Goal: Task Accomplishment & Management: Complete application form

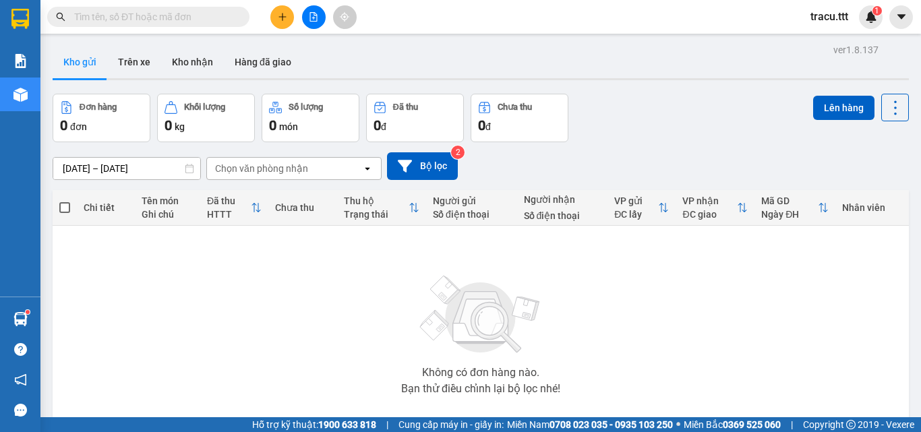
click at [216, 22] on input "text" at bounding box center [153, 16] width 159 height 15
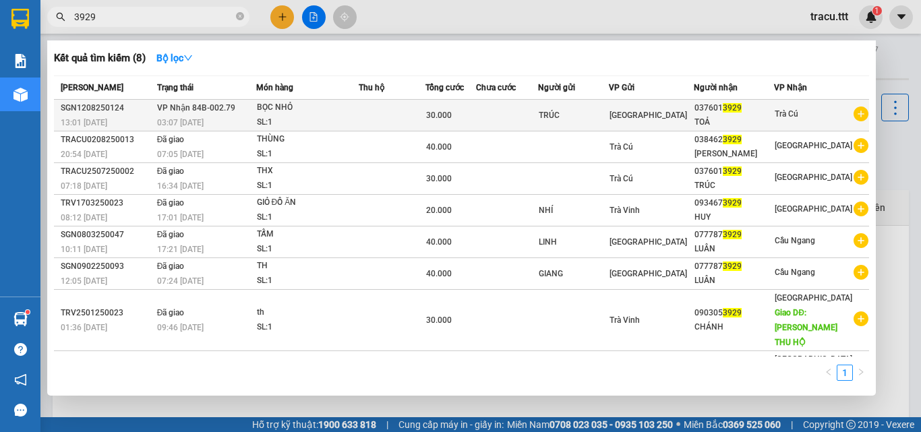
type input "3929"
click at [608, 113] on div "TRÚC" at bounding box center [573, 116] width 69 height 14
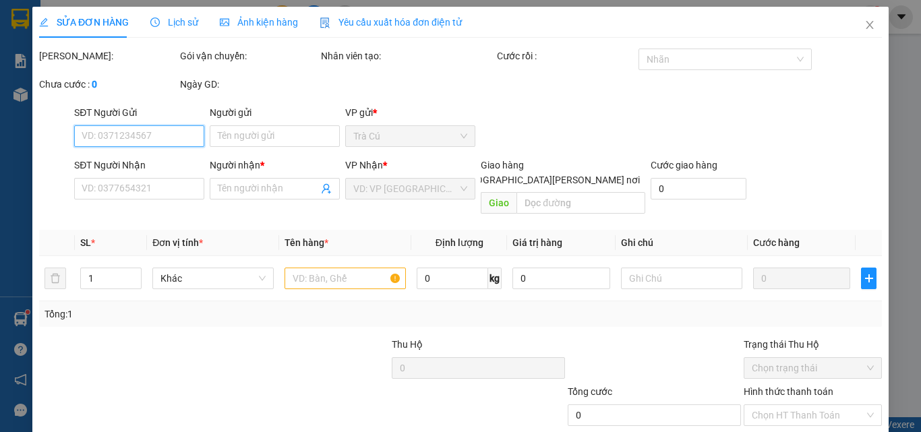
type input "TRÚC"
type input "0376013929"
type input "TOẢ"
type input "30.000"
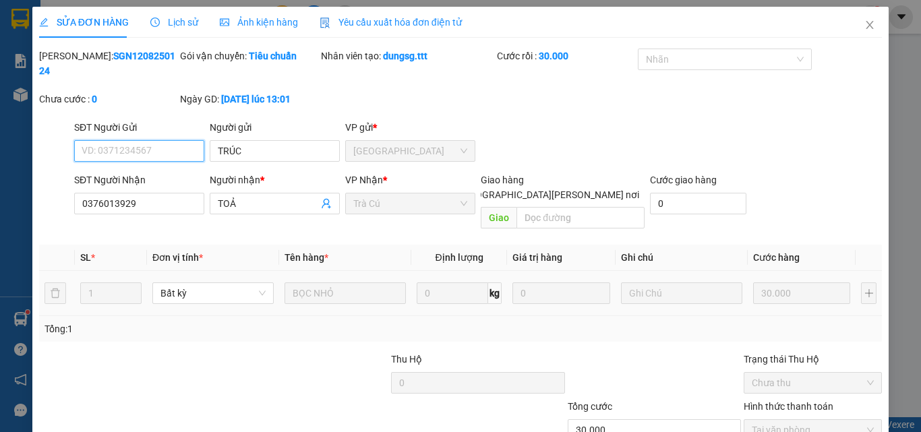
scroll to position [69, 0]
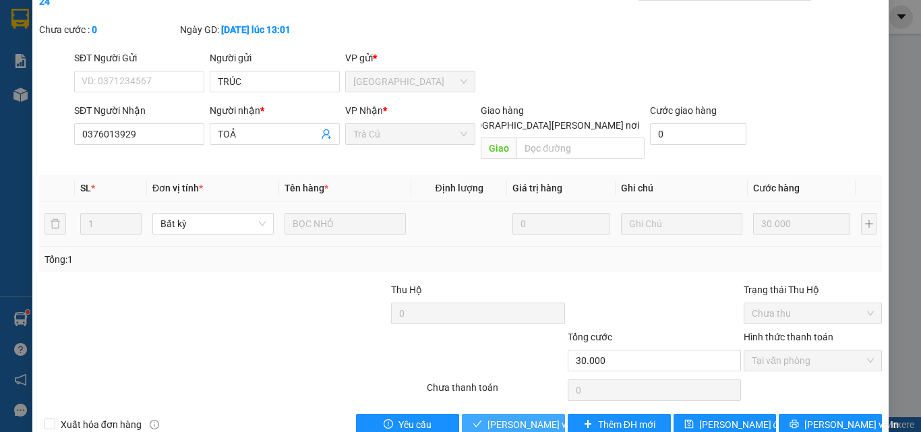
click at [536, 417] on span "[PERSON_NAME] và [PERSON_NAME] hàng" at bounding box center [579, 424] width 182 height 15
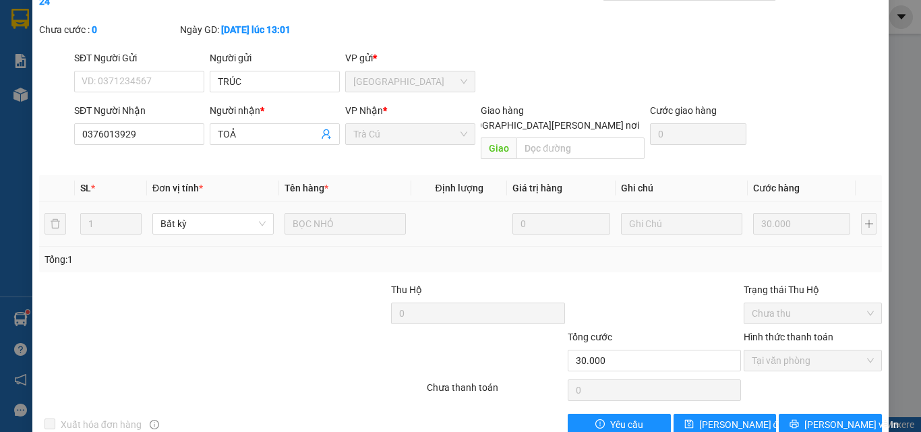
scroll to position [0, 0]
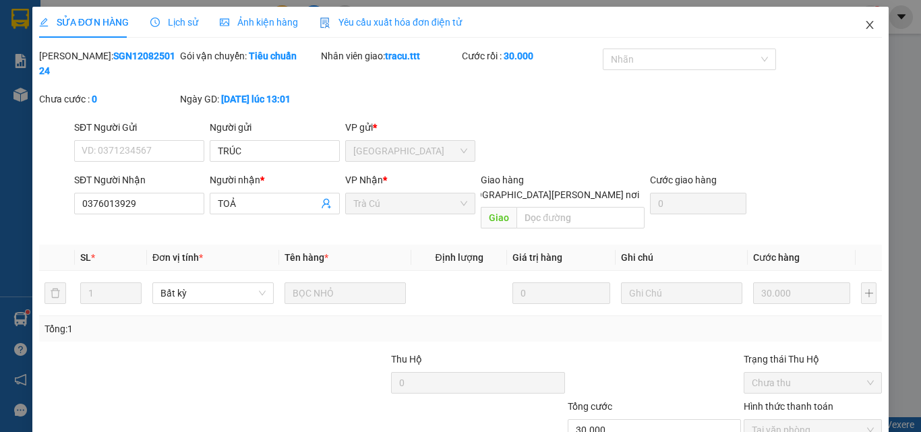
click at [865, 29] on icon "close" at bounding box center [870, 25] width 11 height 11
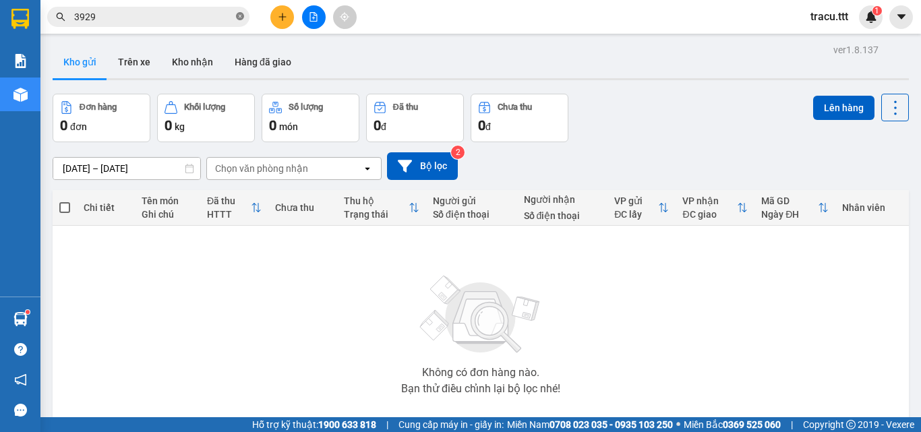
click at [241, 16] on icon "close-circle" at bounding box center [240, 16] width 8 height 8
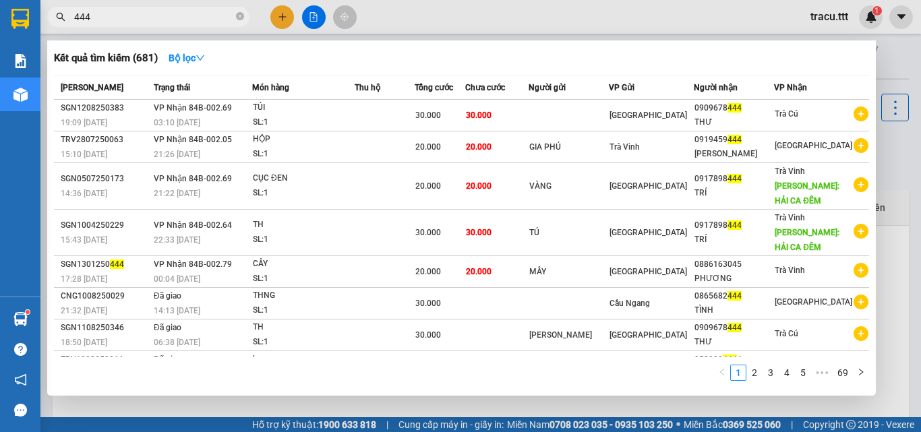
type input "444"
click at [242, 18] on icon "close-circle" at bounding box center [240, 16] width 8 height 8
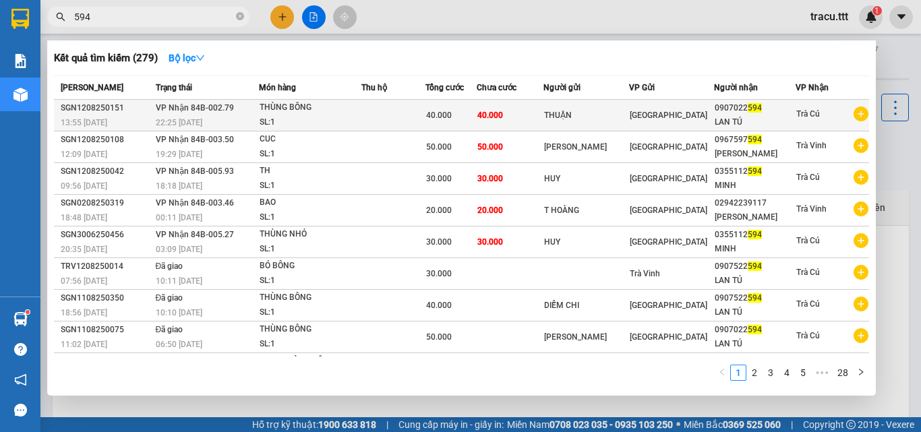
type input "594"
click at [436, 117] on span "40.000" at bounding box center [439, 115] width 26 height 9
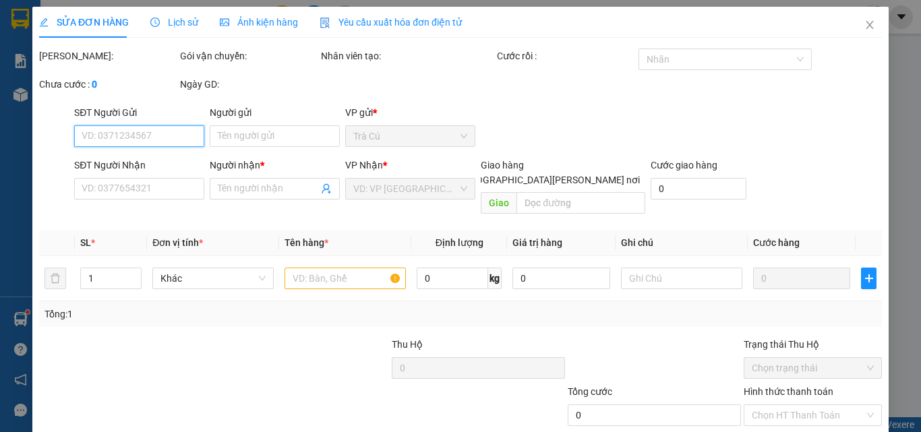
type input "THUẬN"
type input "0907022594"
type input "LAN TÚ"
type input "40.000"
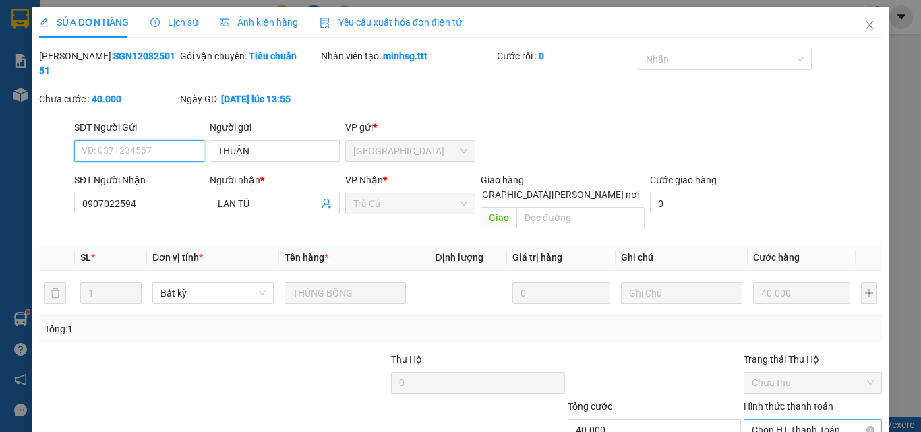
scroll to position [69, 0]
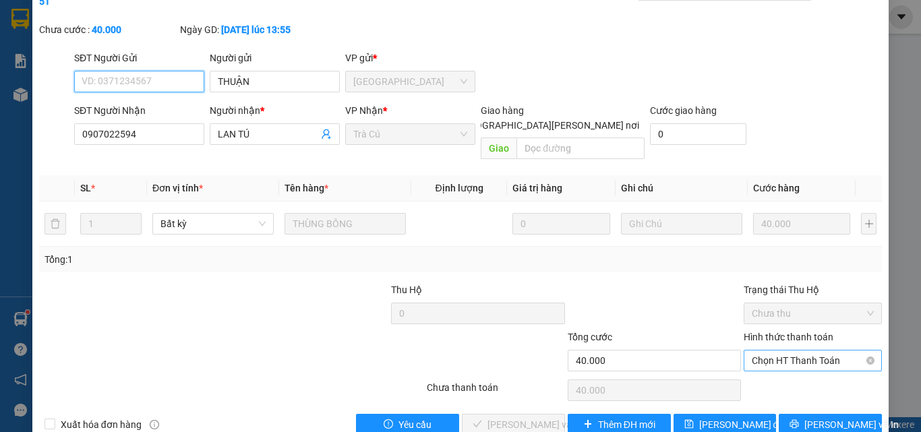
click at [787, 351] on span "Chọn HT Thanh Toán" at bounding box center [813, 361] width 122 height 20
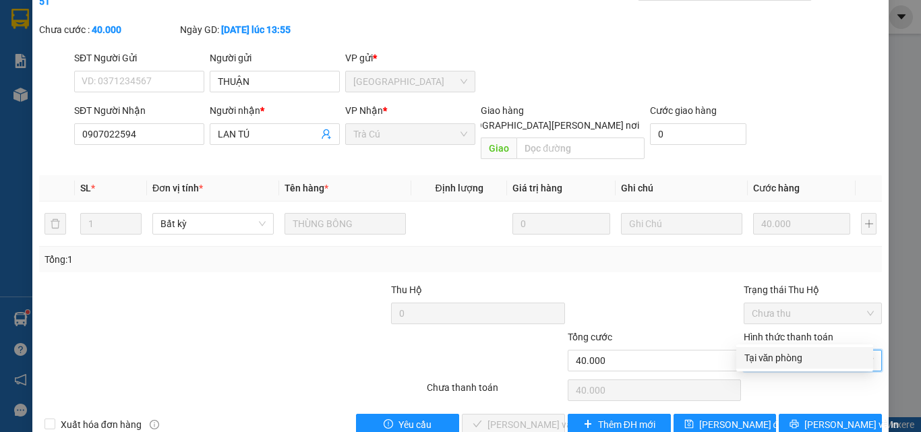
click at [788, 363] on div "Tại văn phòng" at bounding box center [804, 358] width 121 height 15
type input "0"
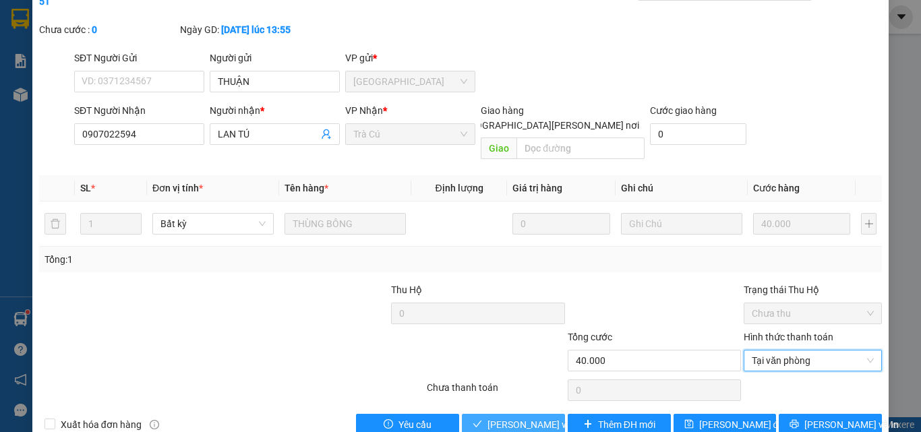
click at [528, 417] on span "[PERSON_NAME] và [PERSON_NAME] hàng" at bounding box center [579, 424] width 182 height 15
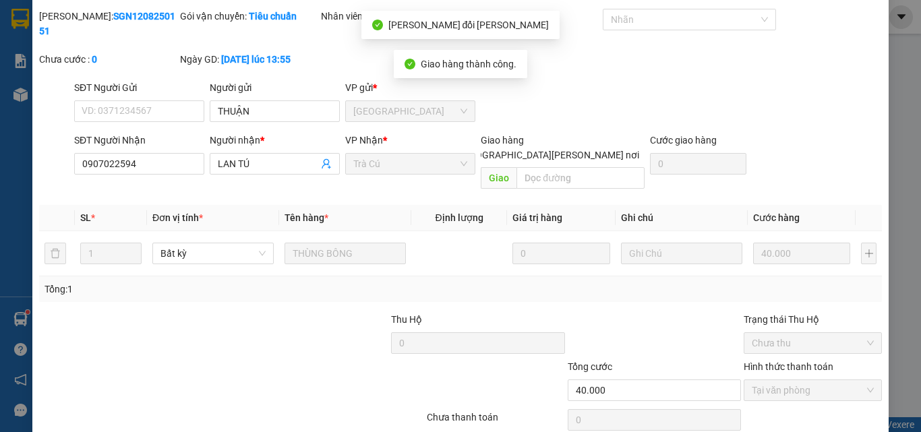
scroll to position [0, 0]
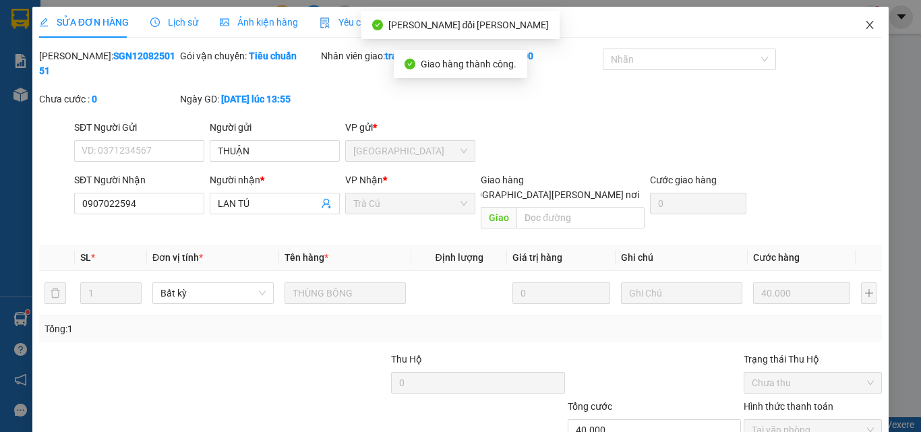
click at [865, 28] on icon "close" at bounding box center [870, 25] width 11 height 11
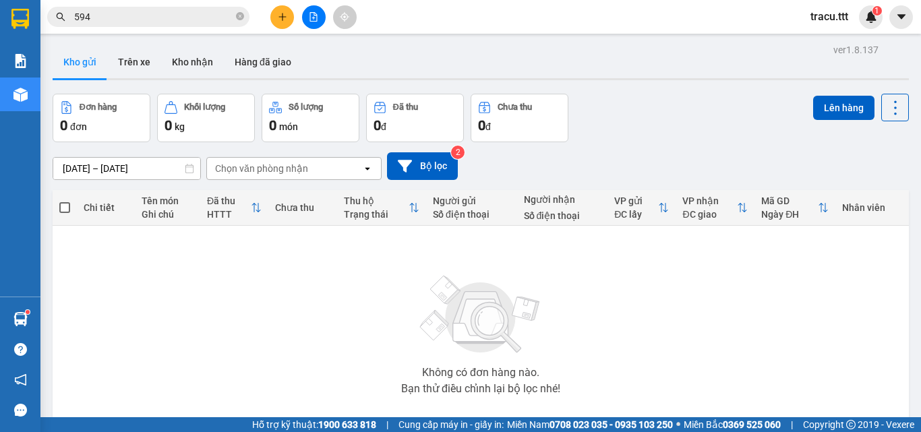
click at [241, 13] on icon "close-circle" at bounding box center [240, 16] width 8 height 8
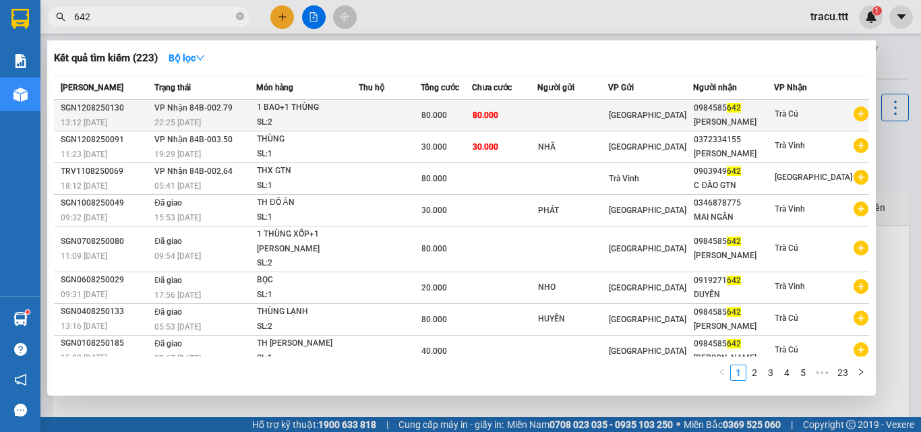
type input "642"
click at [608, 115] on td at bounding box center [572, 116] width 71 height 32
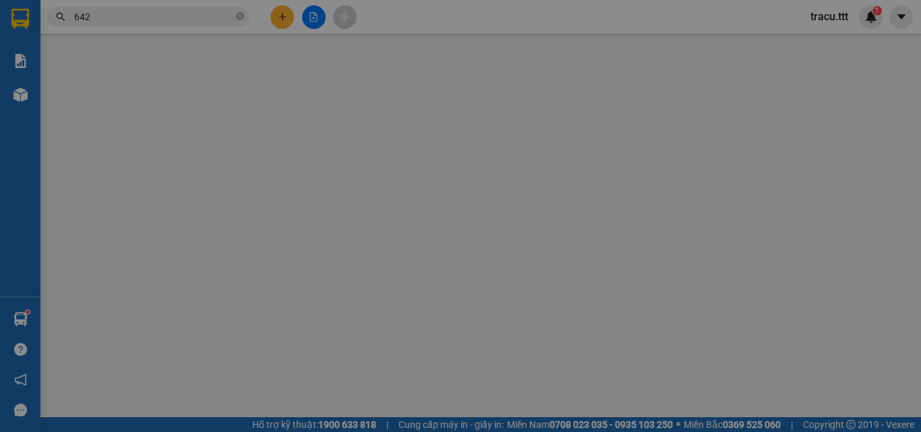
type input "0984585642"
type input "[PERSON_NAME]"
type input "80.000"
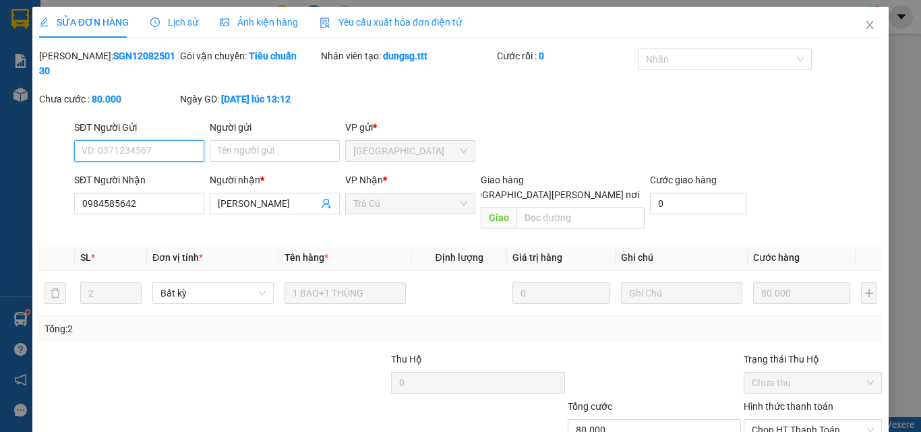
scroll to position [63, 0]
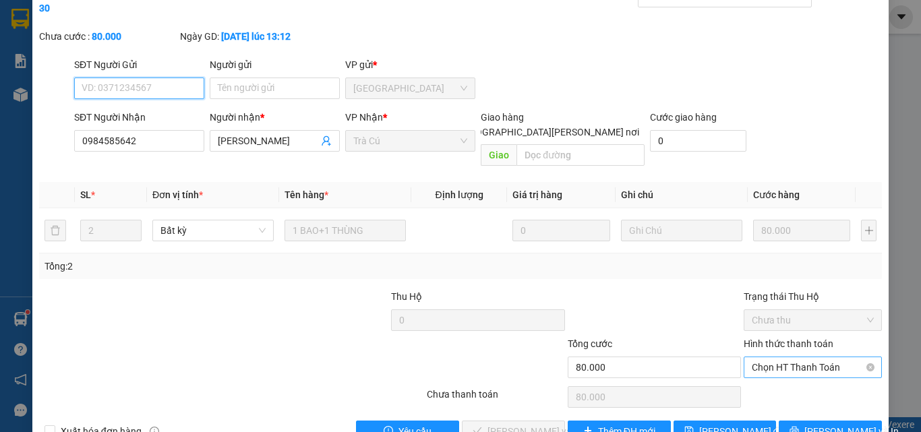
click at [802, 357] on span "Chọn HT Thanh Toán" at bounding box center [813, 367] width 122 height 20
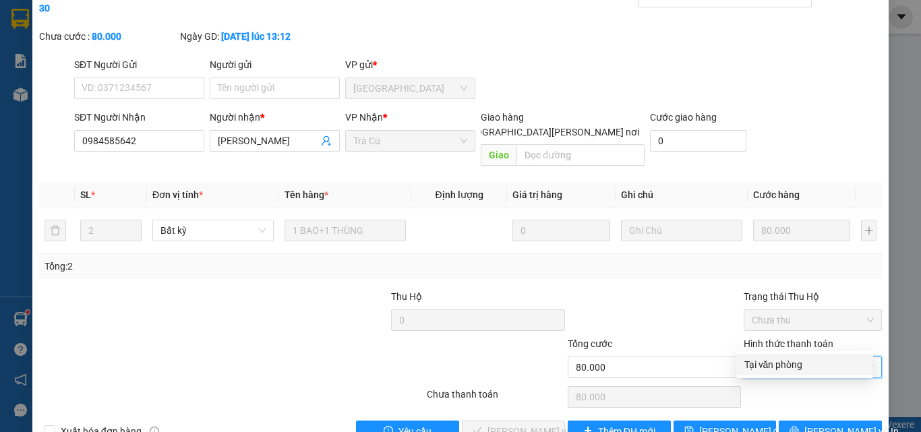
click at [782, 366] on div "Tại văn phòng" at bounding box center [804, 364] width 121 height 15
type input "0"
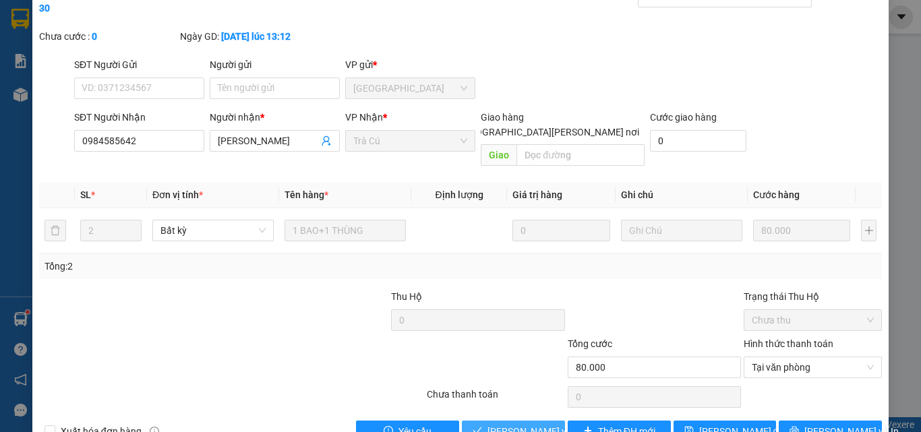
click at [554, 424] on span "[PERSON_NAME] và [PERSON_NAME] hàng" at bounding box center [579, 431] width 182 height 15
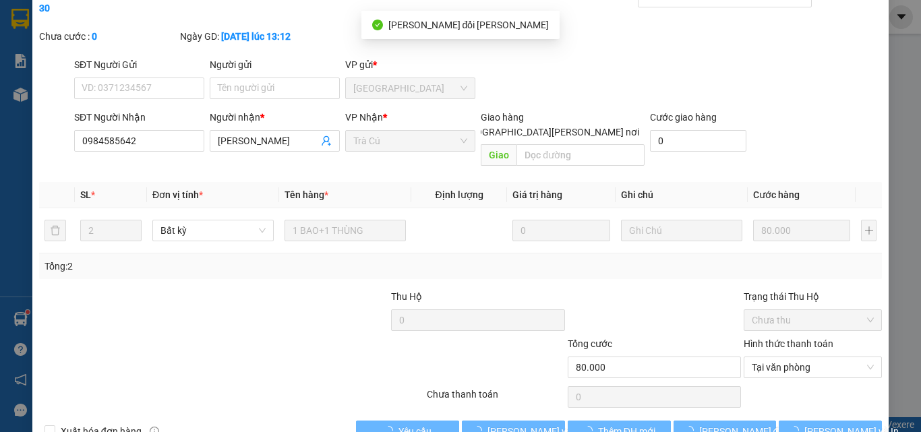
scroll to position [0, 0]
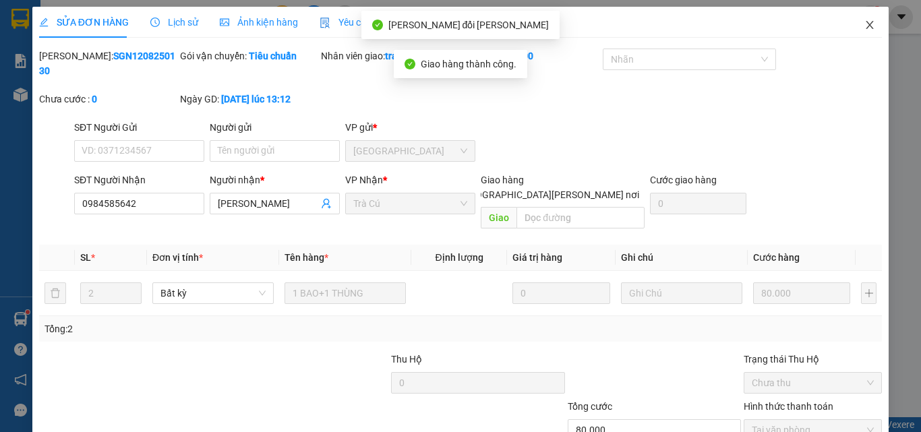
click at [867, 24] on span "Close" at bounding box center [870, 26] width 38 height 38
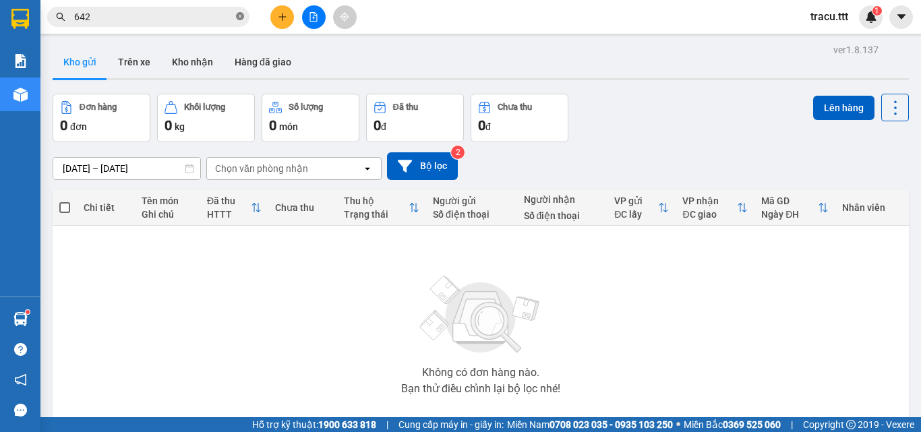
click at [236, 18] on icon "close-circle" at bounding box center [240, 16] width 8 height 8
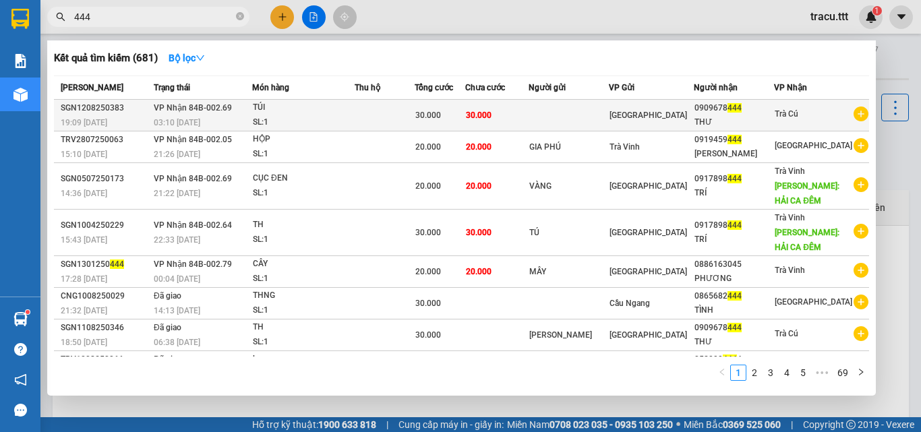
type input "444"
click at [415, 127] on td at bounding box center [385, 116] width 60 height 32
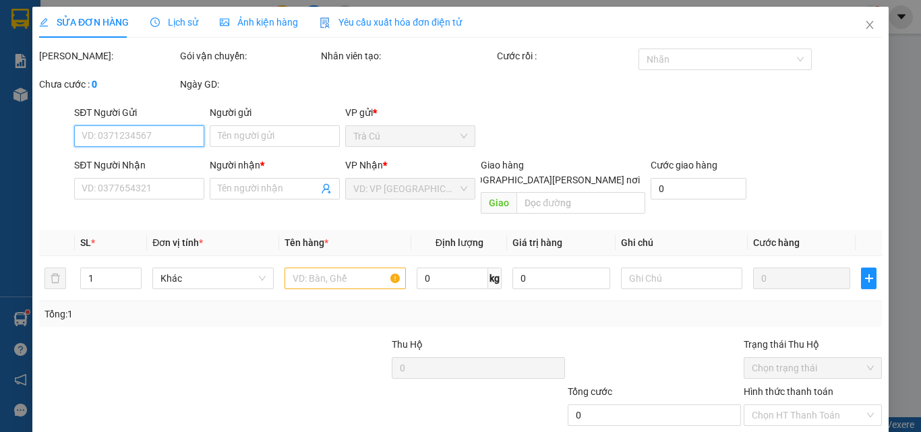
type input "0909678444"
type input "THƯ"
type input "30.000"
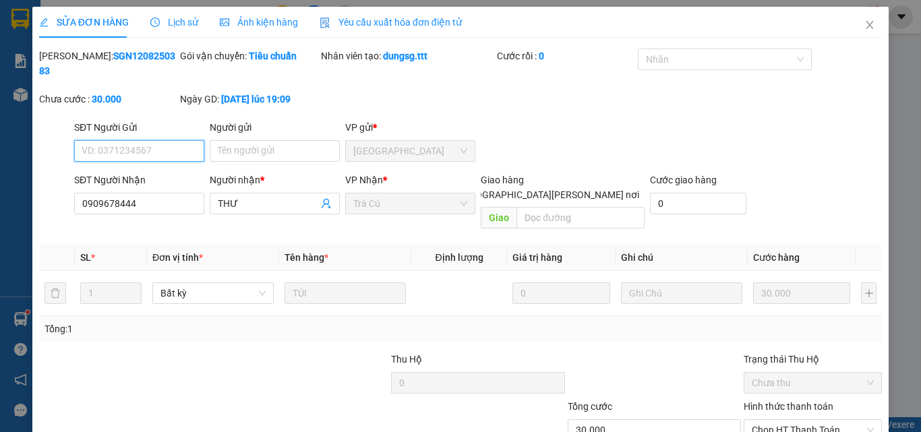
scroll to position [69, 0]
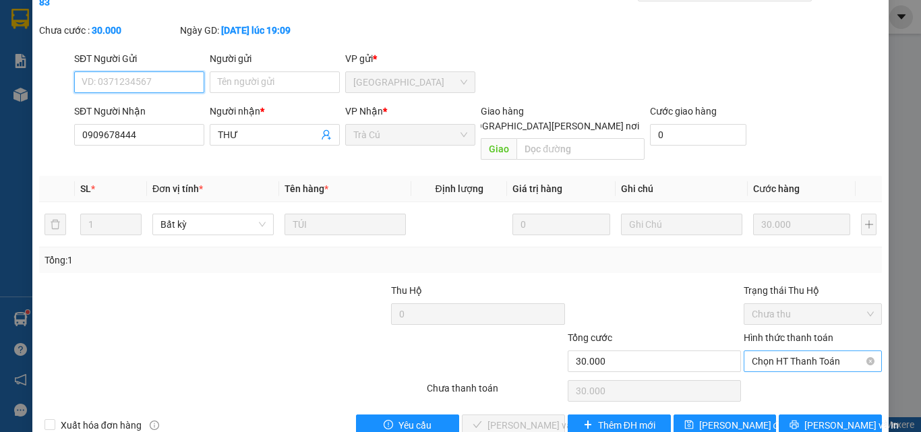
click at [785, 351] on span "Chọn HT Thanh Toán" at bounding box center [813, 361] width 122 height 20
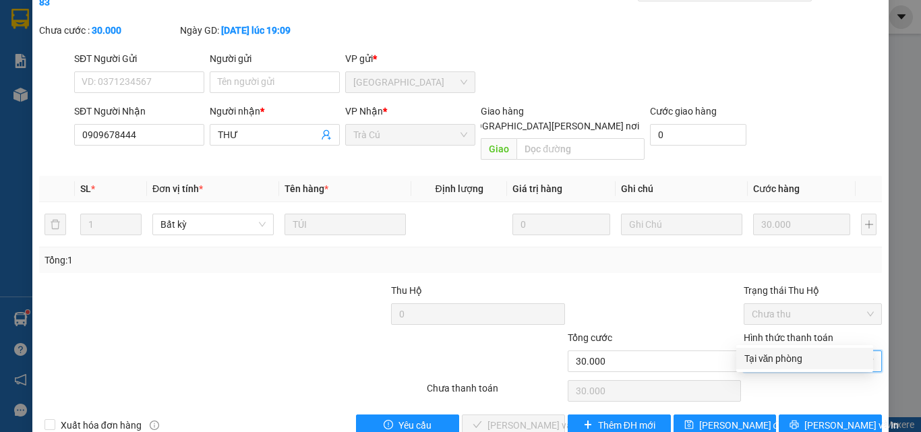
click at [778, 357] on div "Tại văn phòng" at bounding box center [804, 358] width 121 height 15
type input "0"
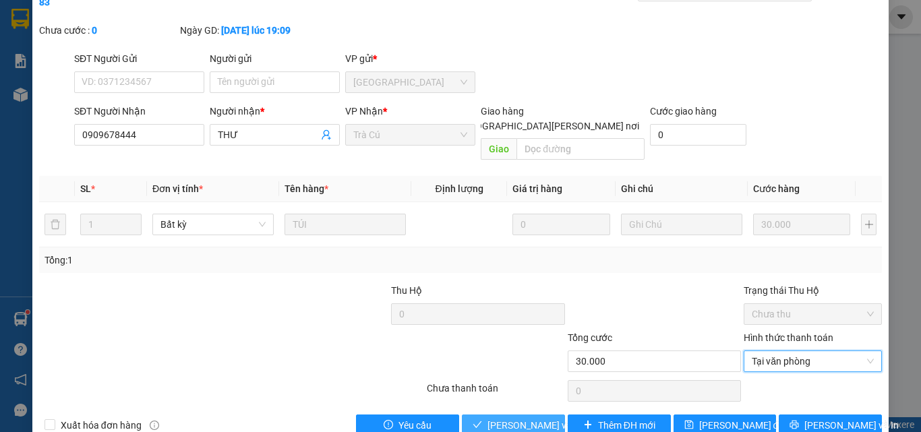
click at [533, 418] on span "[PERSON_NAME] và [PERSON_NAME] hàng" at bounding box center [579, 425] width 182 height 15
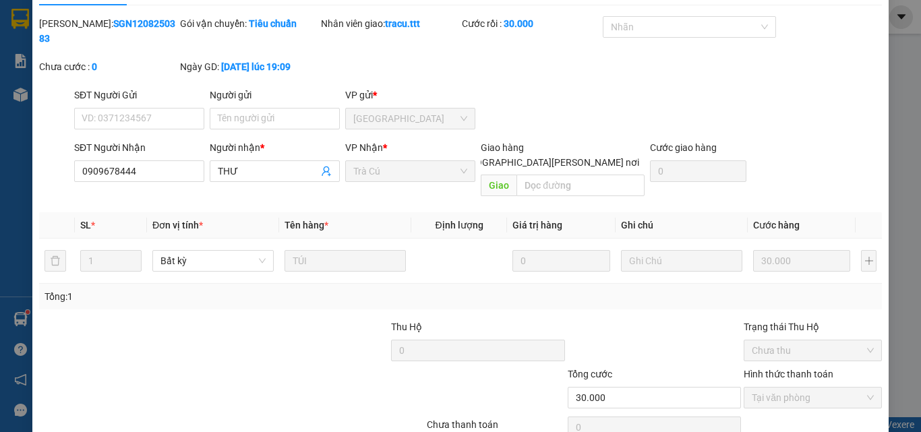
scroll to position [0, 0]
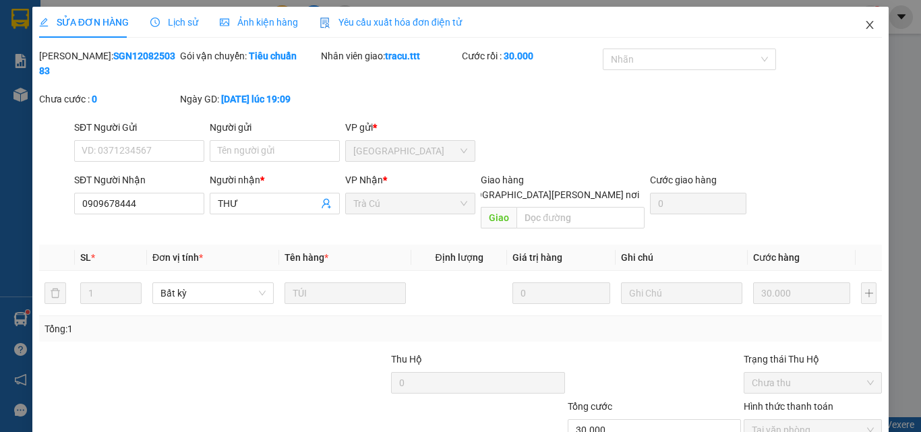
click at [857, 17] on span "Close" at bounding box center [870, 26] width 38 height 38
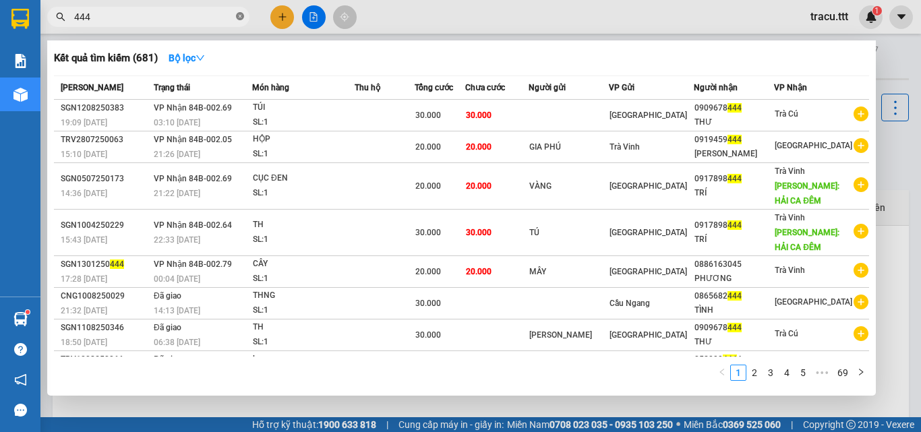
click at [241, 15] on icon "close-circle" at bounding box center [240, 16] width 8 height 8
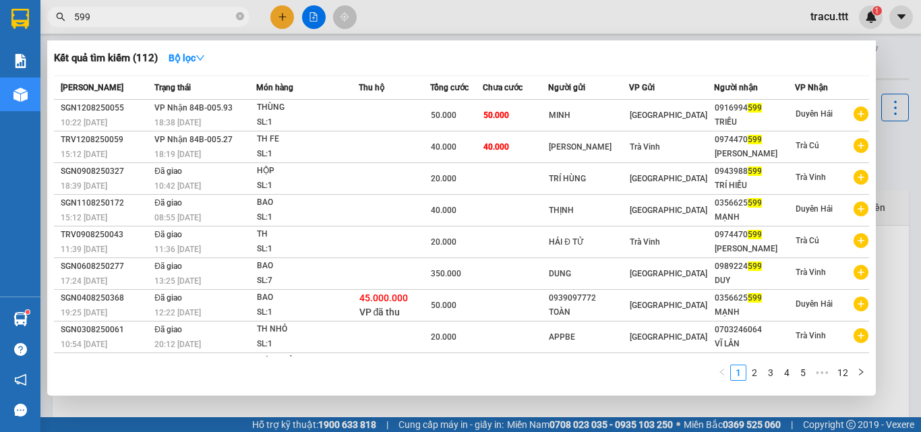
type input "599"
drag, startPoint x: 239, startPoint y: 22, endPoint x: 245, endPoint y: 18, distance: 7.9
click at [245, 18] on span "599" at bounding box center [148, 17] width 202 height 20
click at [239, 23] on span at bounding box center [240, 17] width 8 height 13
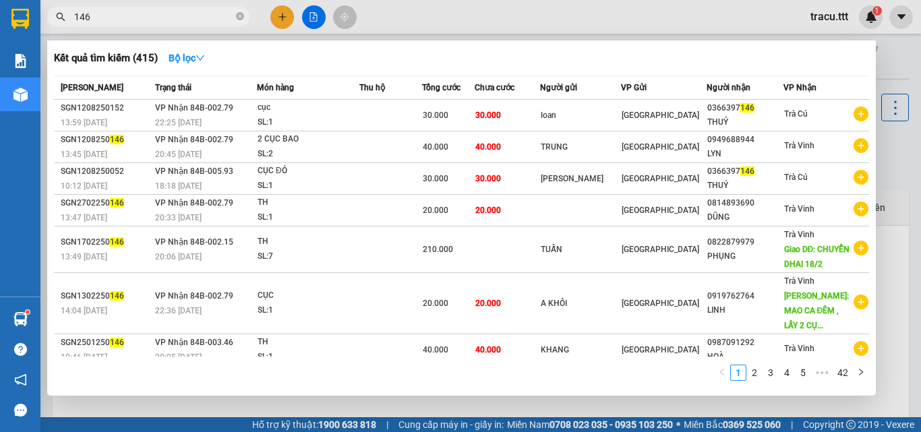
type input "146"
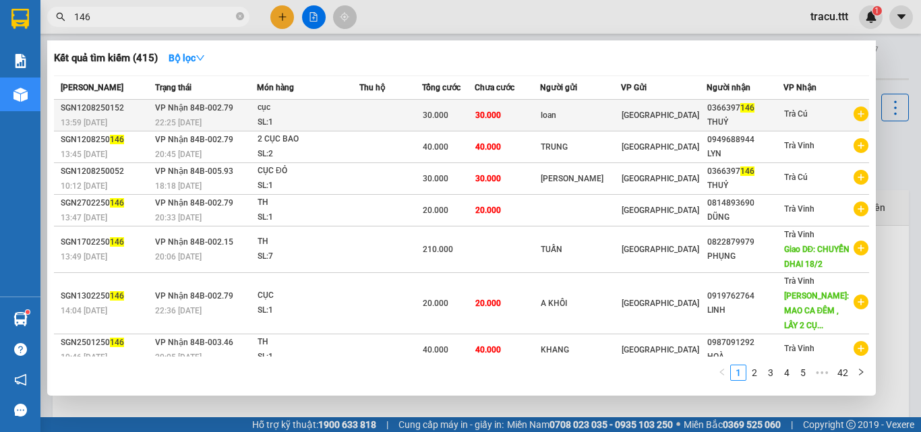
click at [442, 123] on td "30.000" at bounding box center [448, 116] width 53 height 32
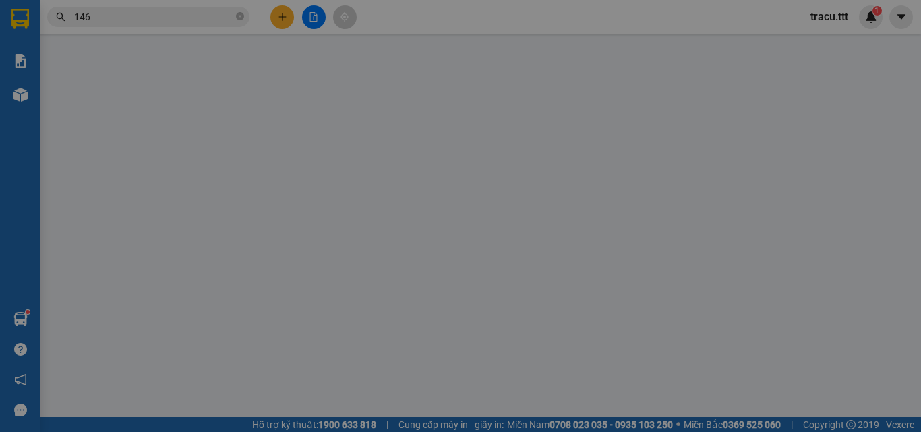
type input "loan"
type input "0366397146"
type input "THUỶ"
type input "30.000"
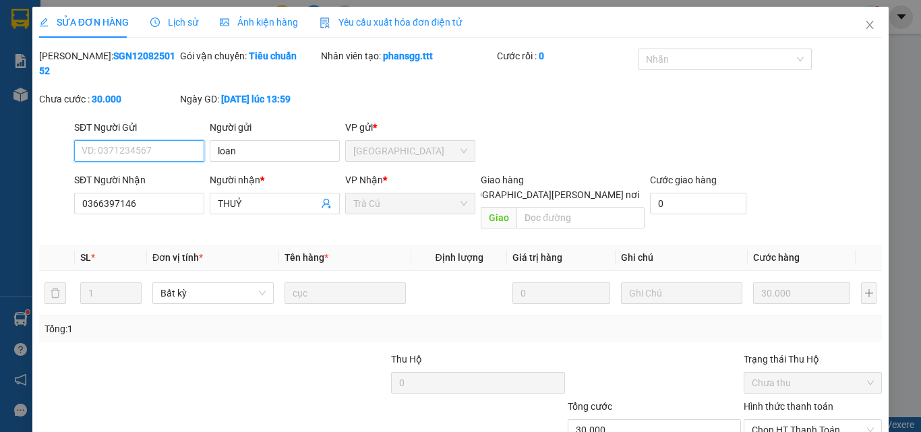
scroll to position [63, 0]
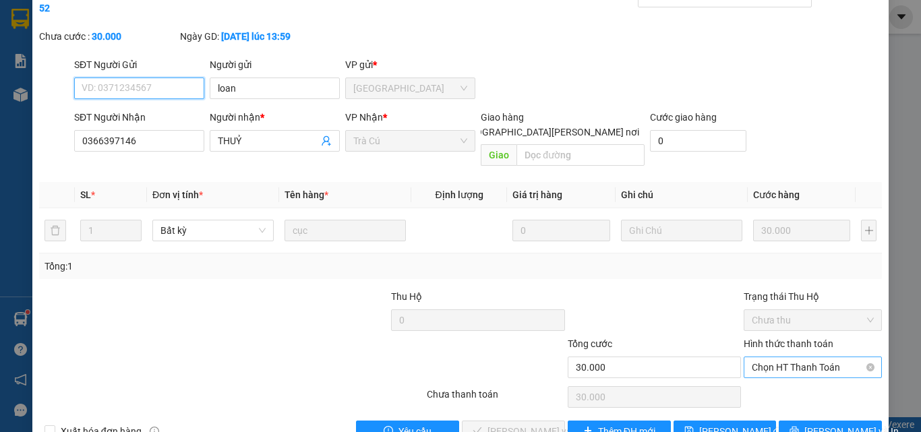
click at [771, 357] on span "Chọn HT Thanh Toán" at bounding box center [813, 367] width 122 height 20
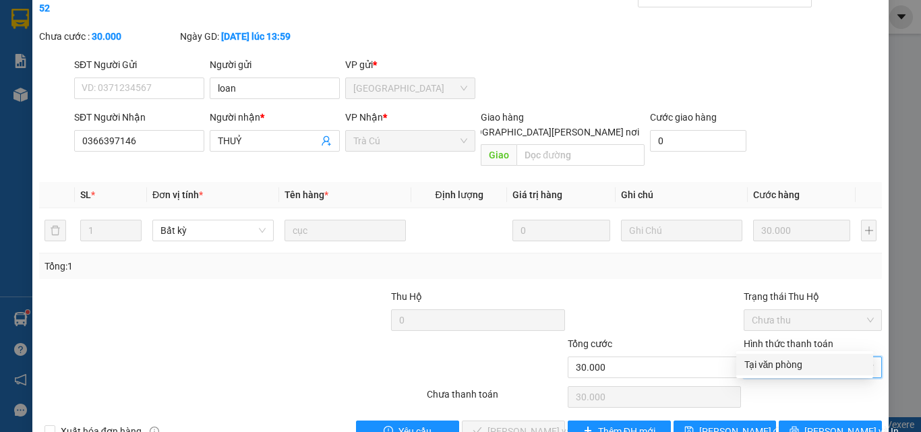
click at [759, 370] on div "Tại văn phòng" at bounding box center [804, 364] width 121 height 15
type input "0"
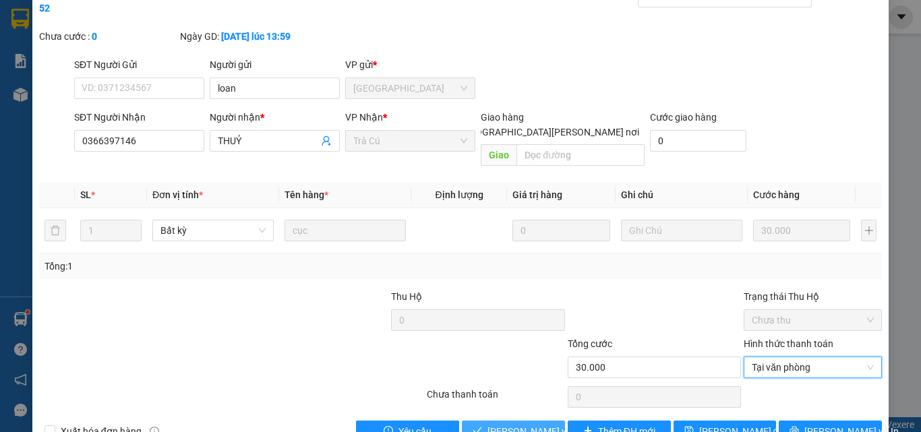
click at [515, 424] on span "[PERSON_NAME] và [PERSON_NAME] hàng" at bounding box center [579, 431] width 182 height 15
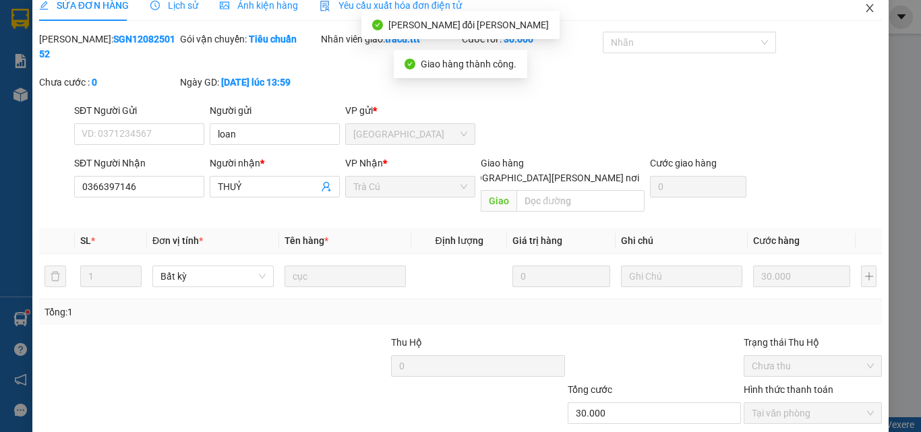
scroll to position [0, 0]
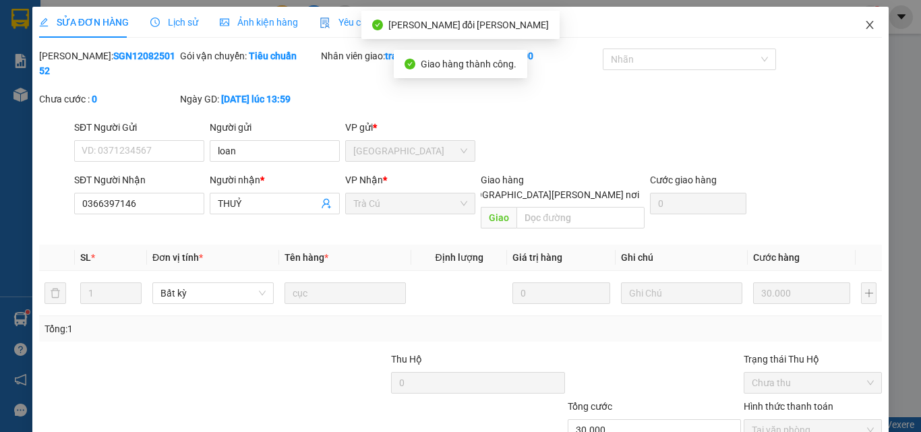
click at [865, 24] on icon "close" at bounding box center [870, 25] width 11 height 11
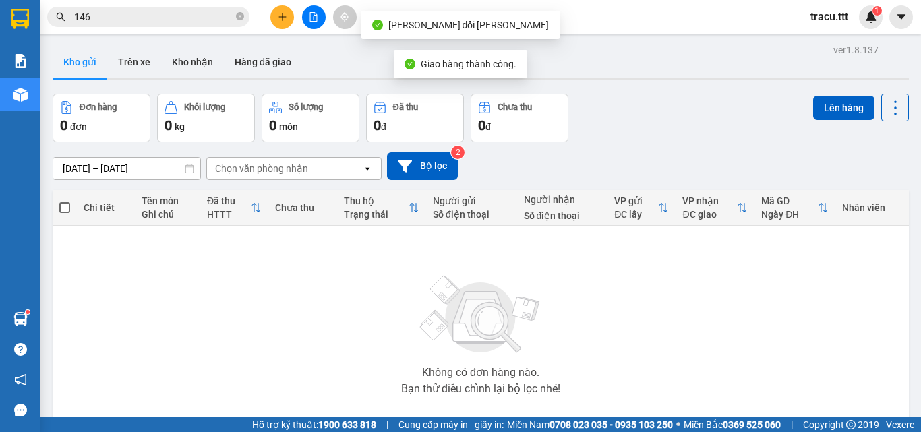
click at [211, 17] on input "146" at bounding box center [153, 16] width 159 height 15
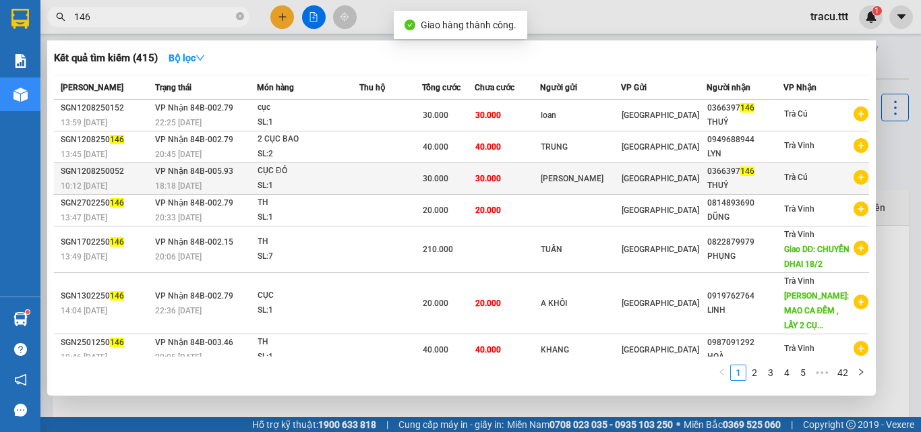
click at [643, 187] on td "[GEOGRAPHIC_DATA]" at bounding box center [663, 179] width 85 height 32
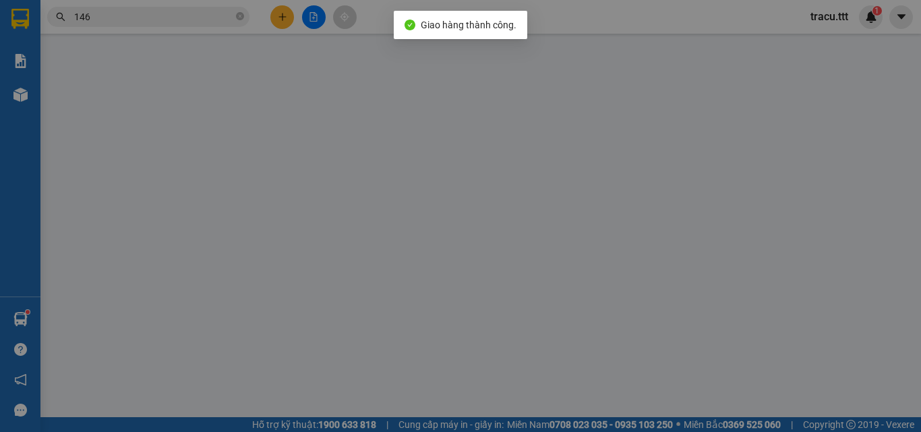
type input "[PERSON_NAME]"
type input "0366397146"
type input "THUỶ"
type input "30.000"
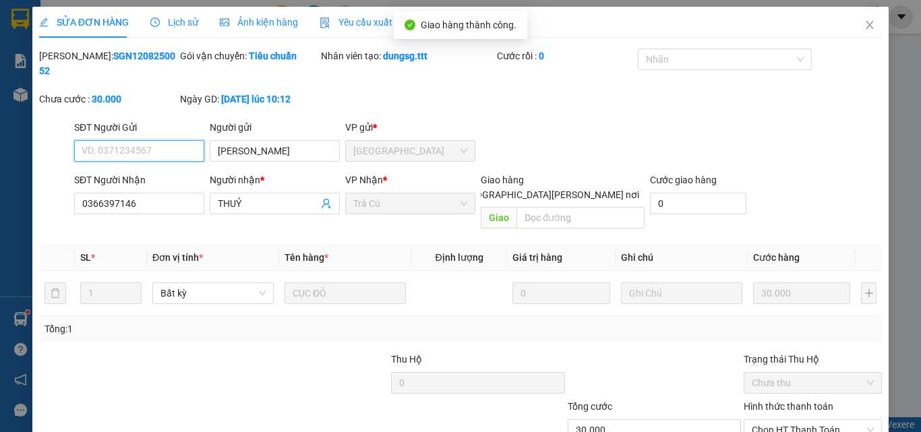
scroll to position [63, 0]
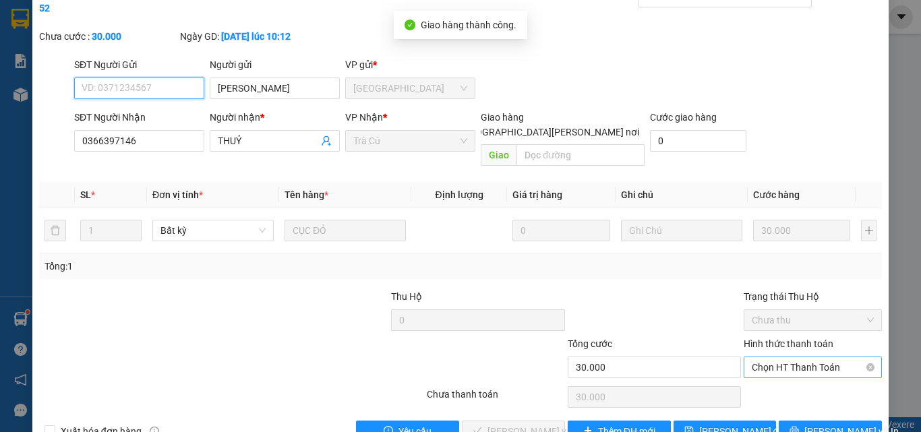
click at [792, 357] on span "Chọn HT Thanh Toán" at bounding box center [813, 367] width 122 height 20
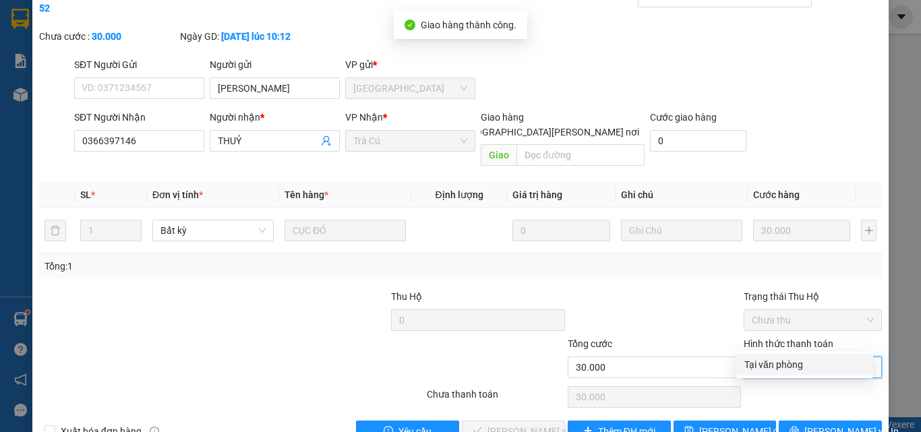
click at [776, 362] on div "Tại văn phòng" at bounding box center [804, 364] width 121 height 15
type input "0"
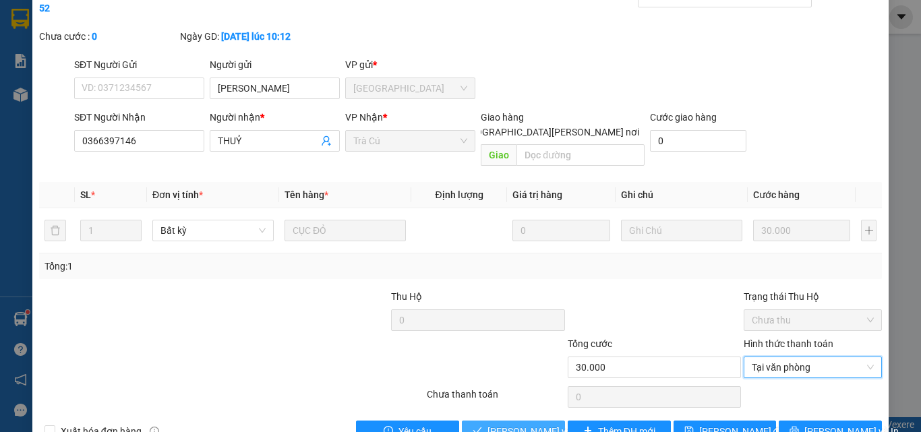
click at [546, 424] on span "[PERSON_NAME] và [PERSON_NAME] hàng" at bounding box center [579, 431] width 182 height 15
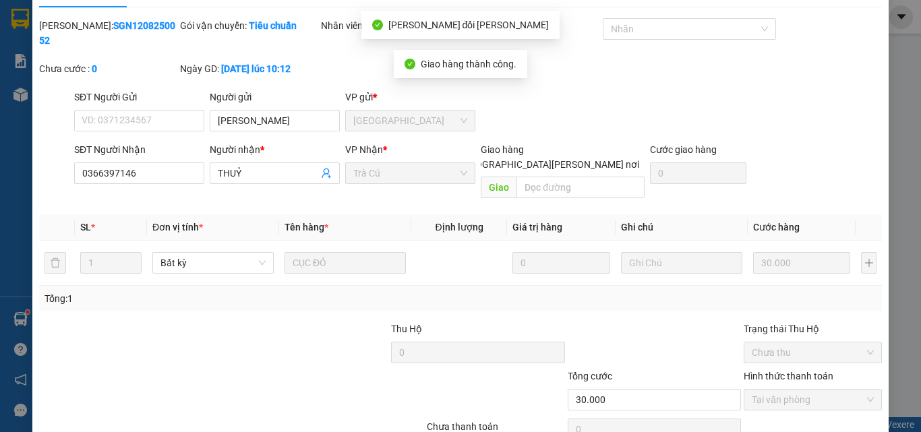
scroll to position [0, 0]
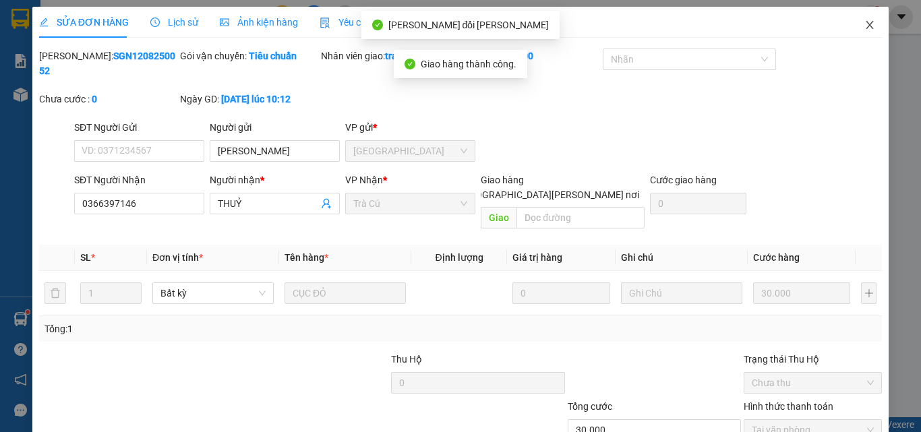
click at [865, 26] on icon "close" at bounding box center [870, 25] width 11 height 11
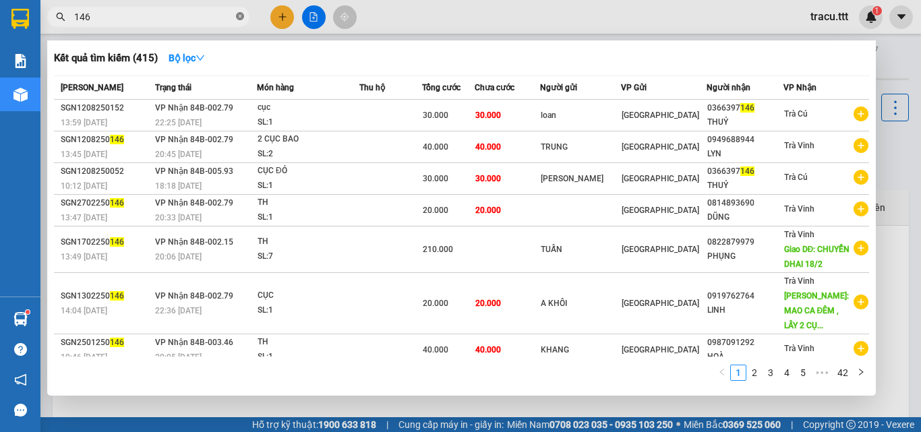
click at [238, 19] on icon "close-circle" at bounding box center [240, 16] width 8 height 8
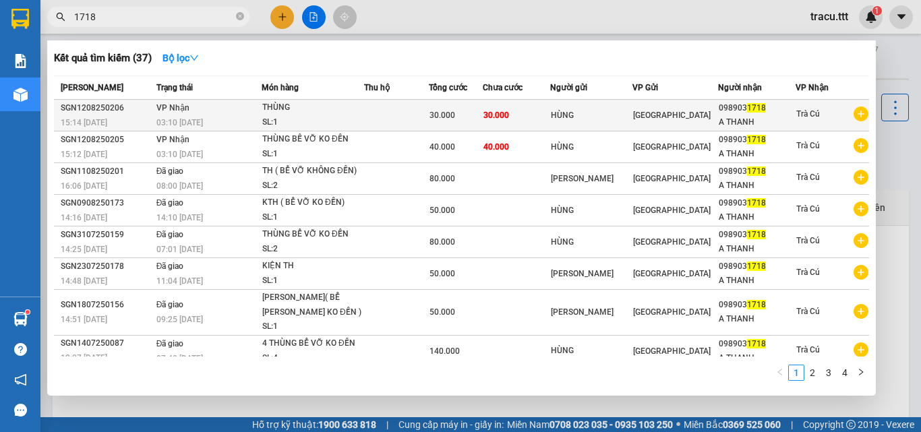
type input "1718"
click at [285, 105] on div "THÙNG" at bounding box center [312, 107] width 101 height 15
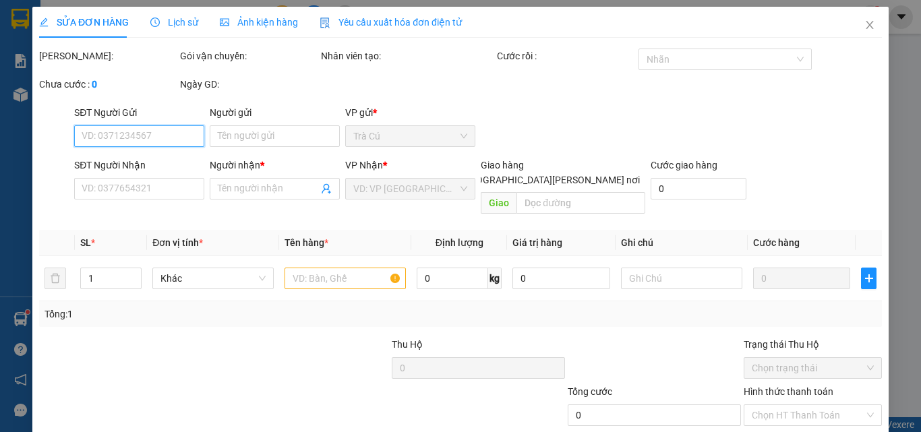
type input "HÙNG"
type input "0989031718"
type input "A THANH"
type input "30.000"
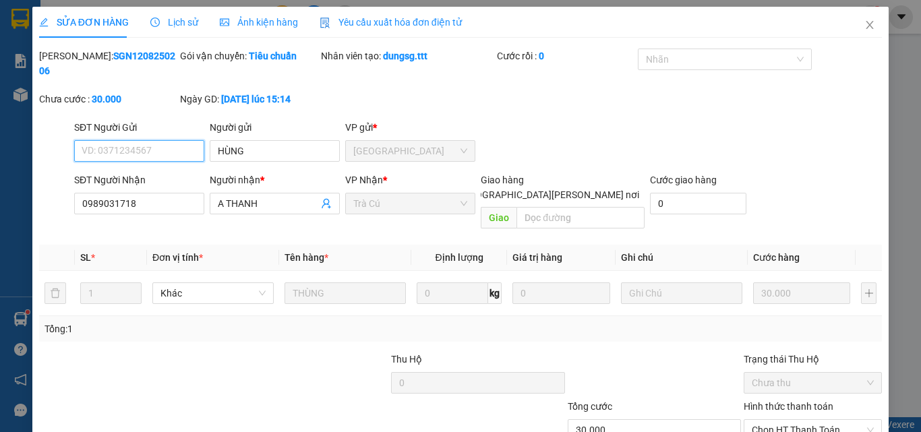
scroll to position [68, 0]
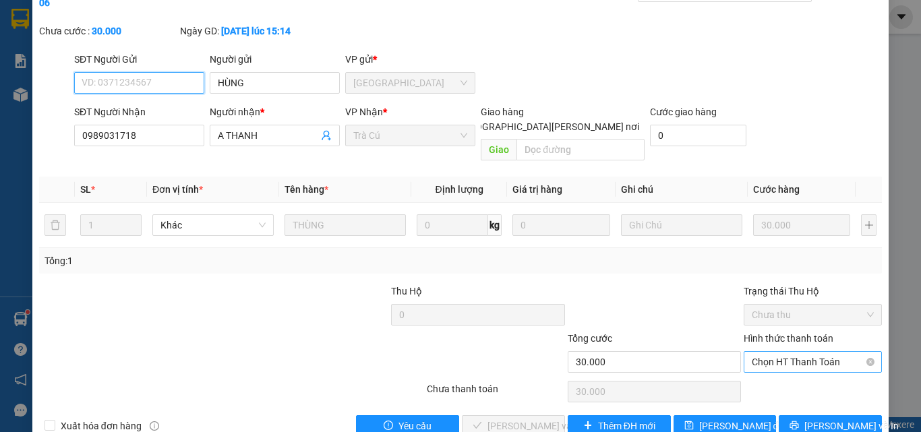
click at [808, 352] on span "Chọn HT Thanh Toán" at bounding box center [813, 362] width 122 height 20
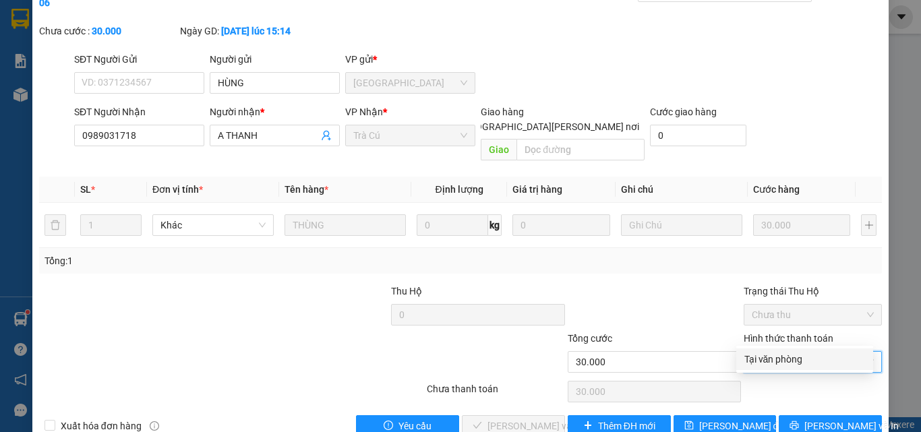
click at [780, 360] on div "Tại văn phòng" at bounding box center [804, 359] width 121 height 15
type input "0"
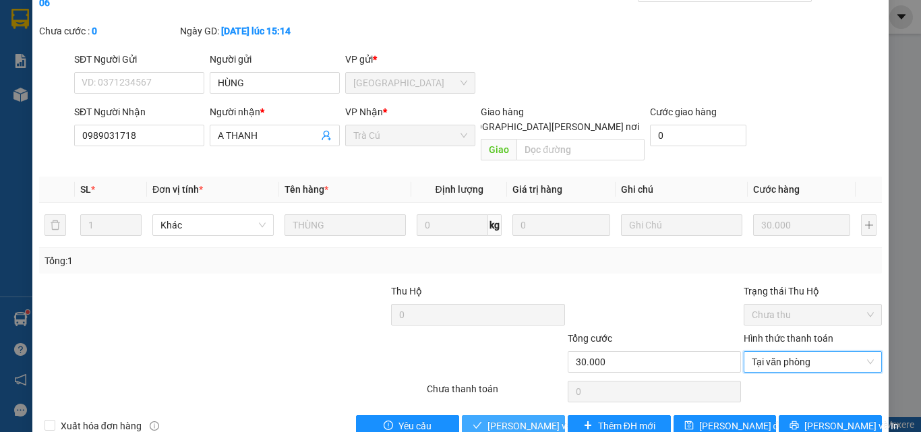
click at [555, 419] on span "[PERSON_NAME] và [PERSON_NAME] hàng" at bounding box center [579, 426] width 182 height 15
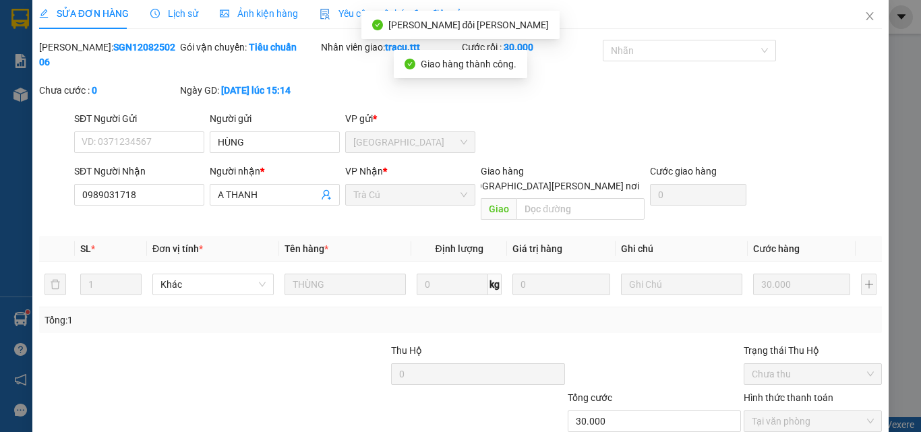
scroll to position [0, 0]
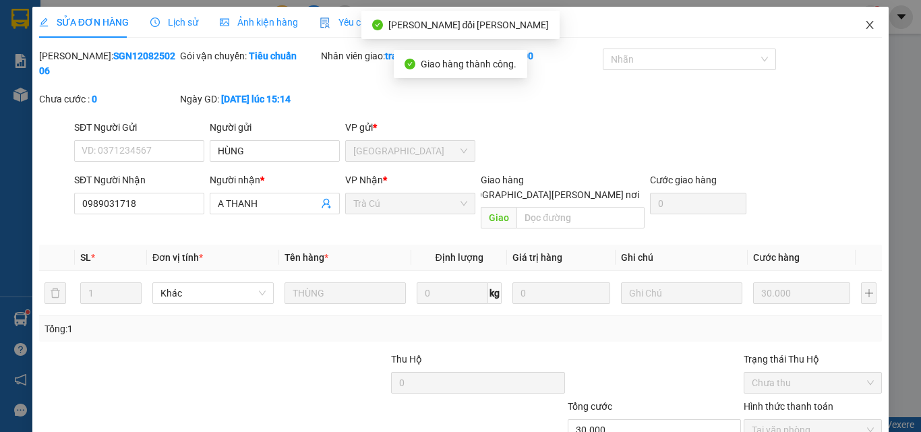
click at [873, 21] on span "Close" at bounding box center [870, 26] width 38 height 38
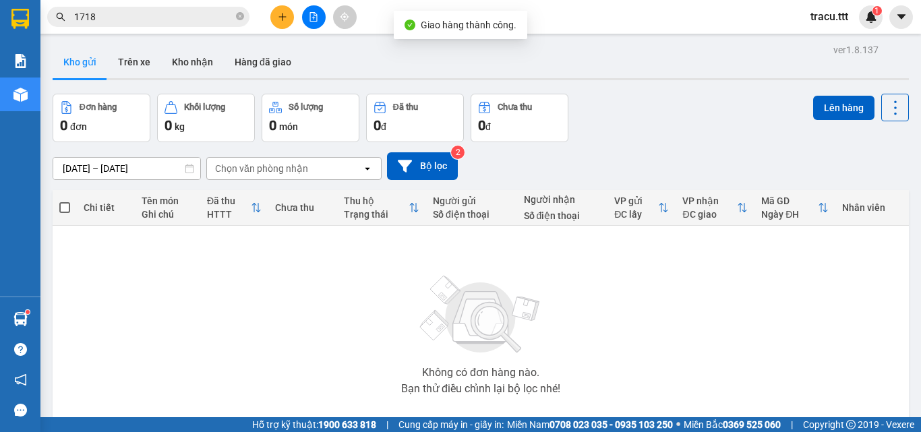
click at [209, 16] on input "1718" at bounding box center [153, 16] width 159 height 15
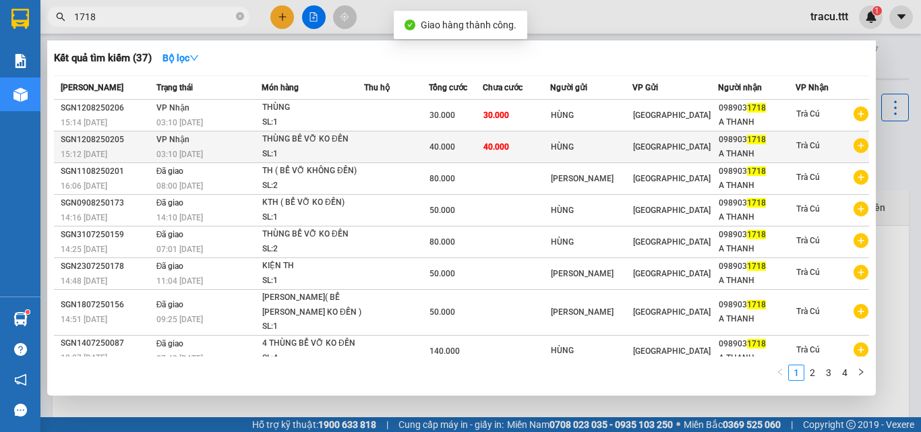
click at [241, 148] on div "03:10 [DATE]" at bounding box center [208, 154] width 105 height 15
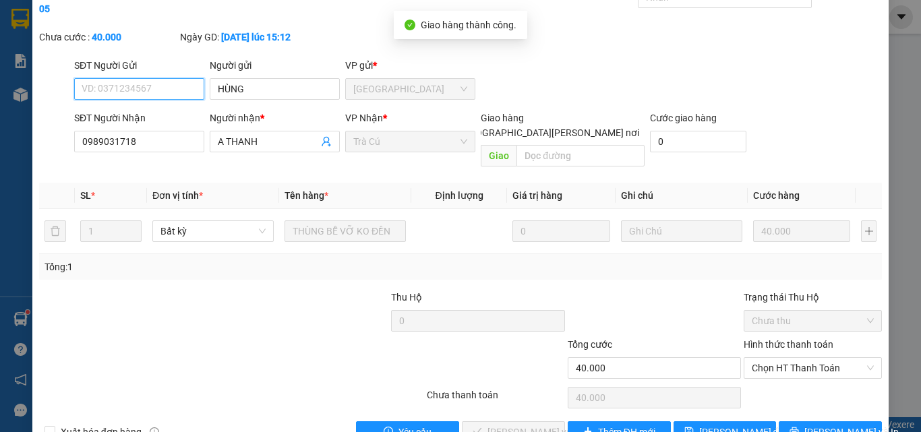
scroll to position [69, 0]
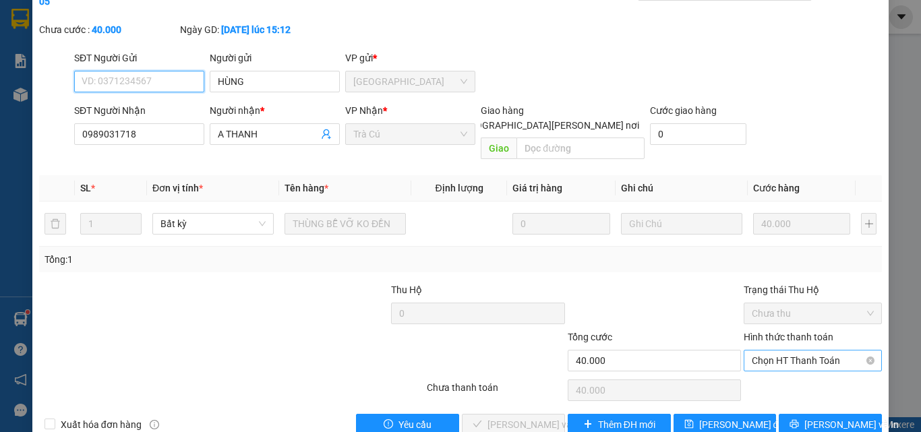
click at [773, 351] on span "Chọn HT Thanh Toán" at bounding box center [813, 361] width 122 height 20
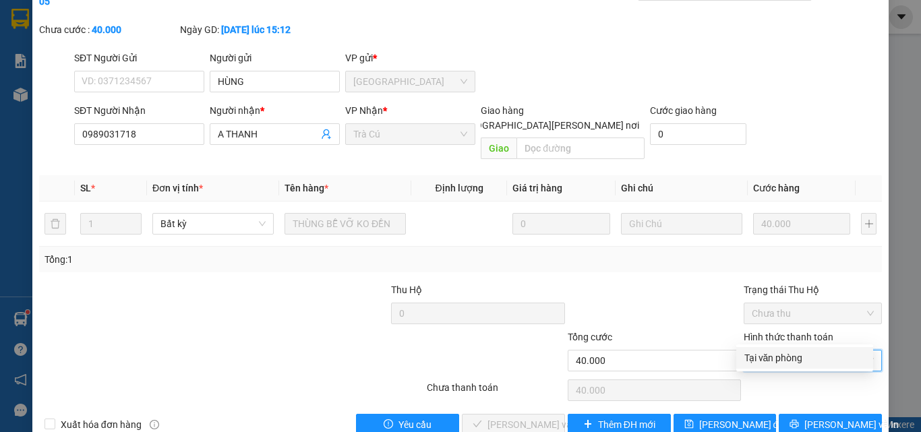
click at [753, 357] on div "Tại văn phòng" at bounding box center [804, 358] width 121 height 15
type input "0"
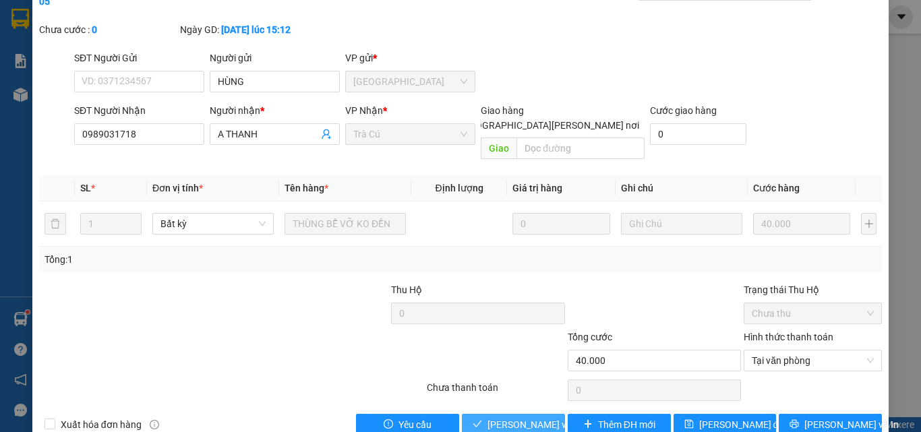
click at [515, 417] on span "[PERSON_NAME] và [PERSON_NAME] hàng" at bounding box center [579, 424] width 182 height 15
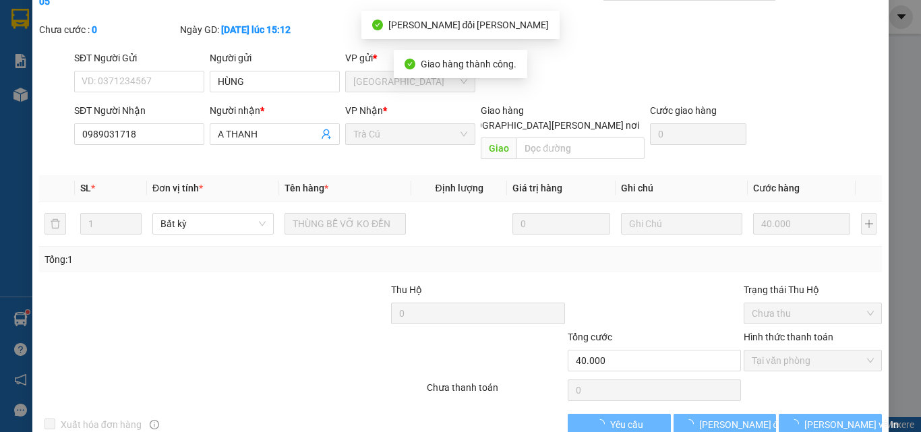
scroll to position [0, 0]
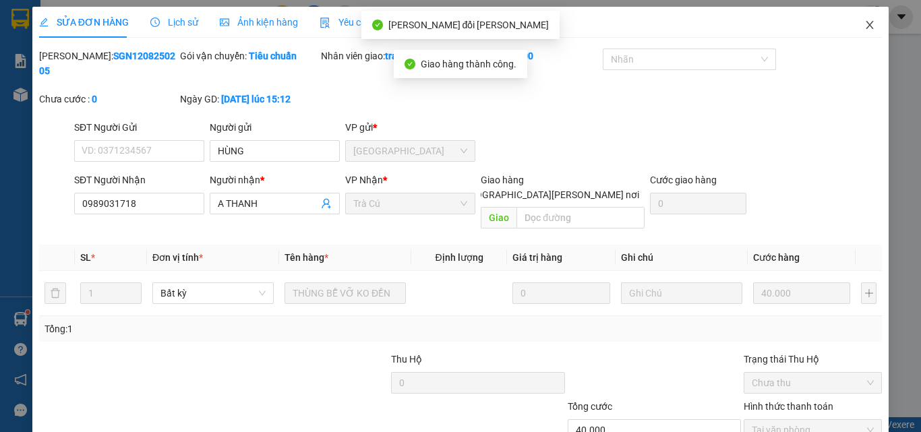
click at [865, 26] on icon "close" at bounding box center [870, 25] width 11 height 11
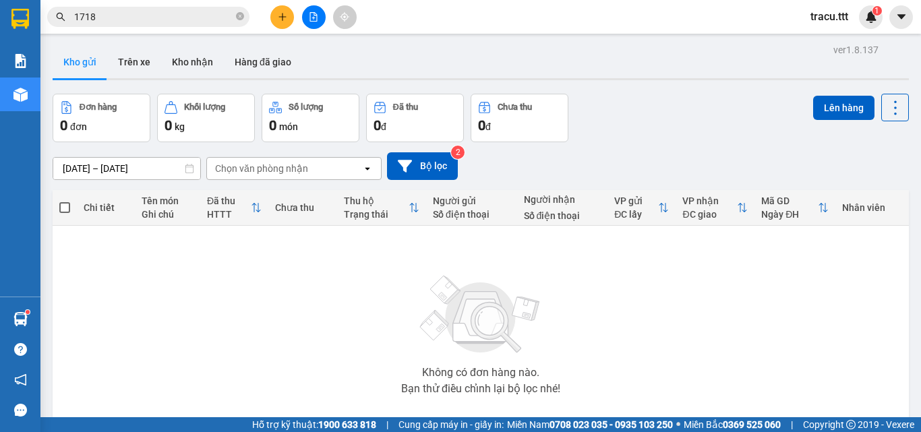
click at [239, 23] on span at bounding box center [240, 17] width 8 height 13
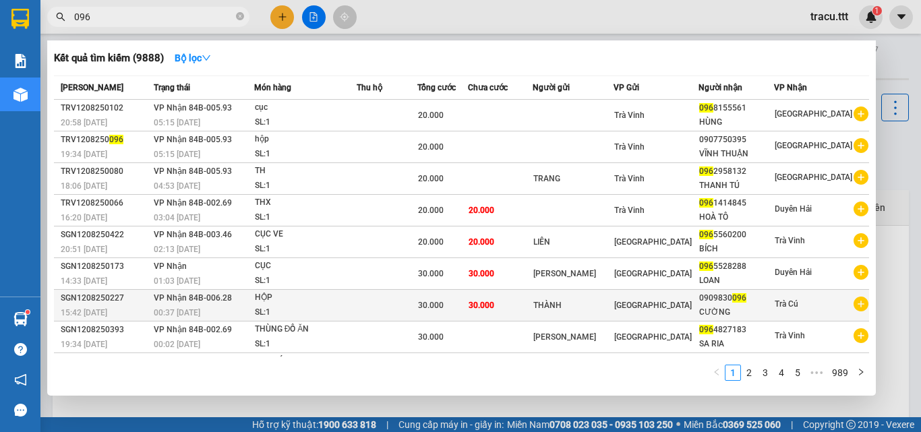
type input "096"
click at [736, 305] on div "CƯỜNG" at bounding box center [736, 312] width 75 height 14
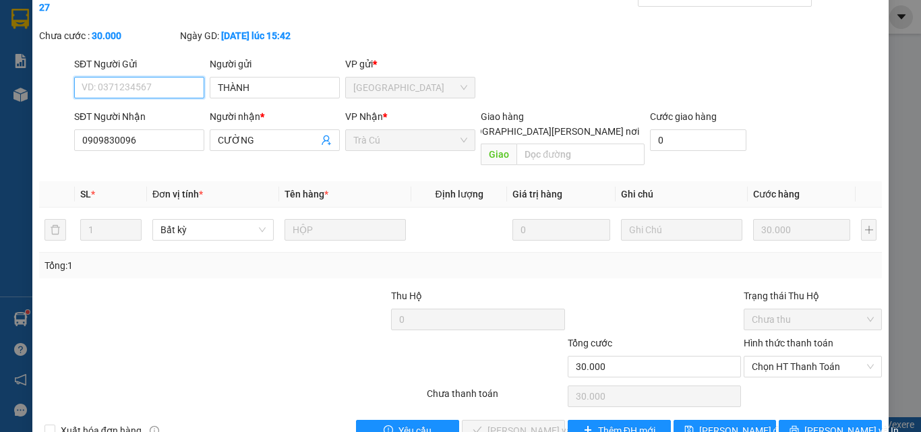
type input "THÀNH"
type input "0909830096"
type input "CƯỜNG"
type input "30.000"
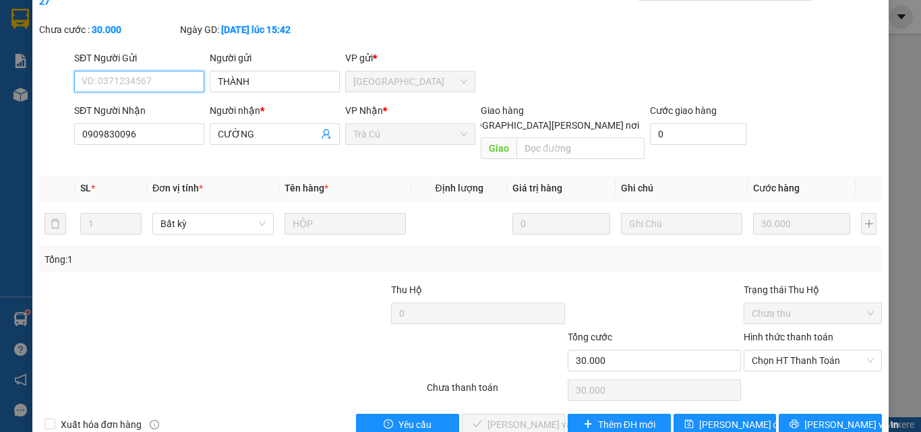
click at [758, 351] on span "Chọn HT Thanh Toán" at bounding box center [813, 361] width 122 height 20
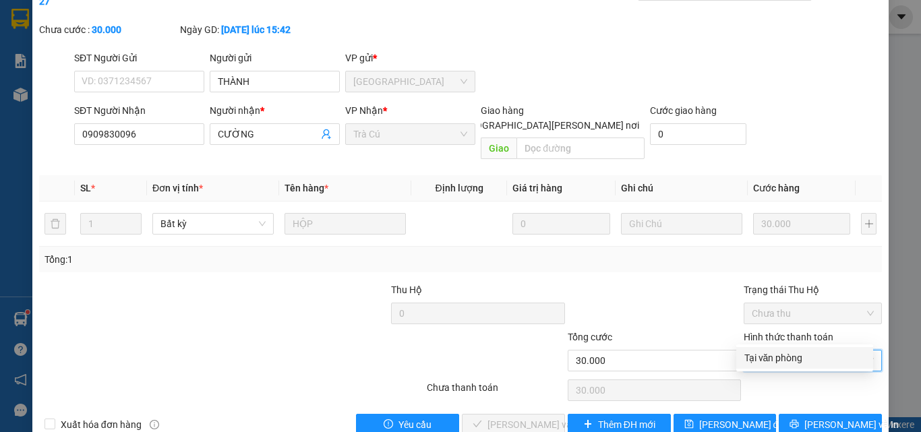
drag, startPoint x: 753, startPoint y: 359, endPoint x: 668, endPoint y: 366, distance: 86.0
click at [753, 359] on div "Tại văn phòng" at bounding box center [804, 358] width 121 height 15
type input "0"
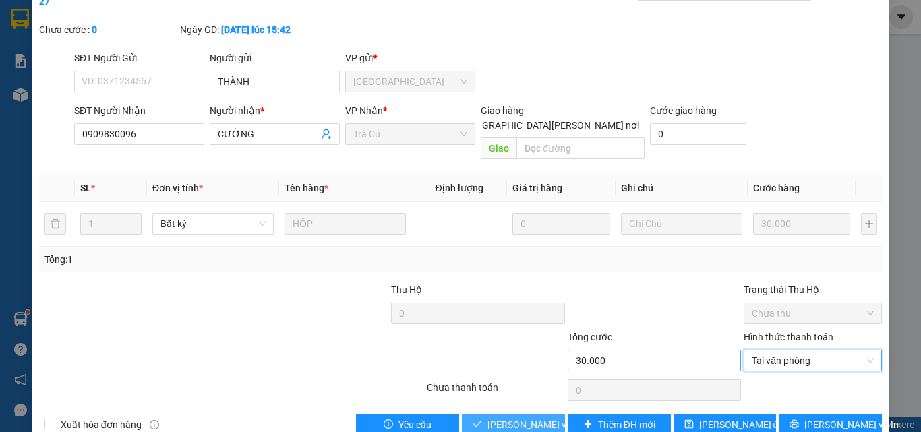
click at [541, 417] on span "[PERSON_NAME] và [PERSON_NAME] hàng" at bounding box center [579, 424] width 182 height 15
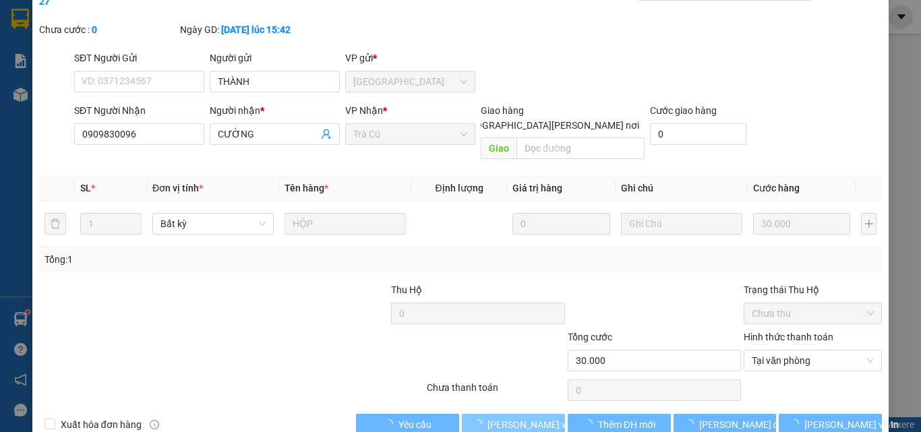
scroll to position [3, 0]
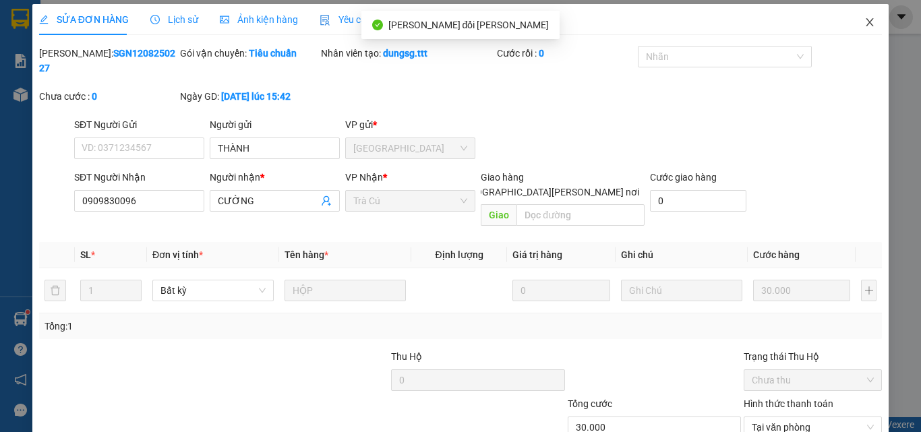
click at [865, 20] on icon "close" at bounding box center [870, 22] width 11 height 11
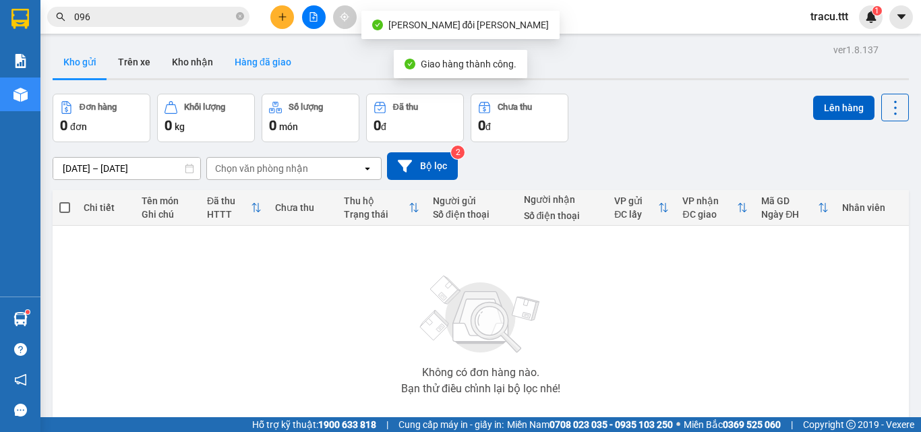
click at [252, 48] on button "Hàng đã giao" at bounding box center [263, 62] width 78 height 32
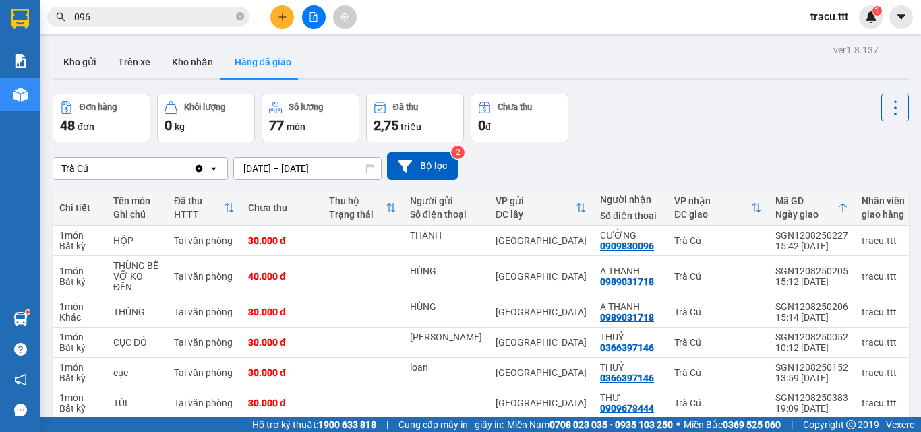
click at [664, 137] on div "Đơn hàng 48 đơn [PERSON_NAME] 0 kg Số [PERSON_NAME] 77 món Đã thu 2,75 [PERSON_…" at bounding box center [481, 118] width 856 height 49
click at [286, 18] on icon "plus" at bounding box center [282, 16] width 9 height 9
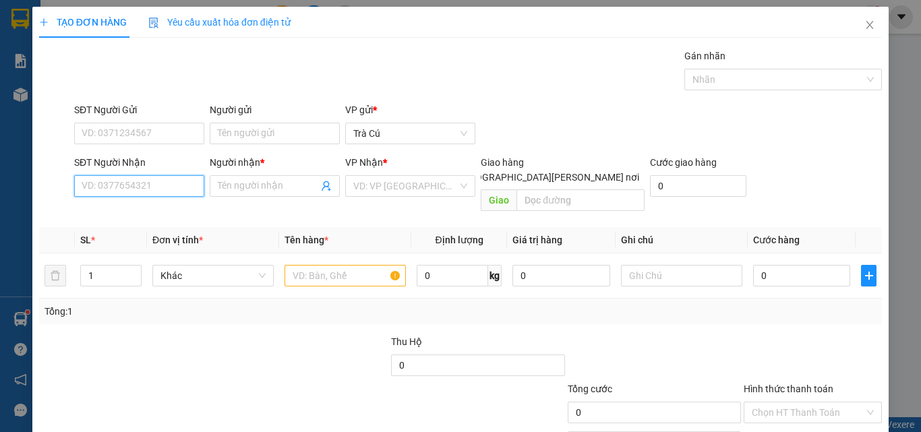
click at [134, 179] on input "SĐT Người Nhận" at bounding box center [139, 186] width 130 height 22
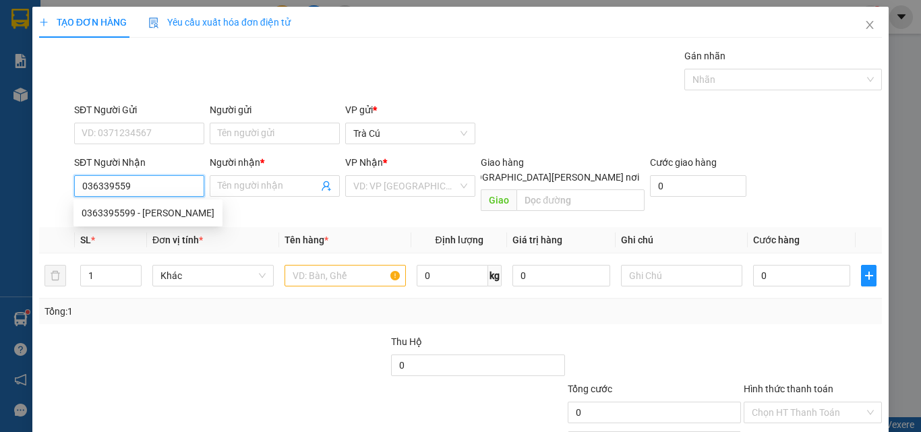
type input "0363395599"
click at [167, 220] on div "0363395599 - [PERSON_NAME]" at bounding box center [148, 213] width 133 height 15
type input "UYÊN"
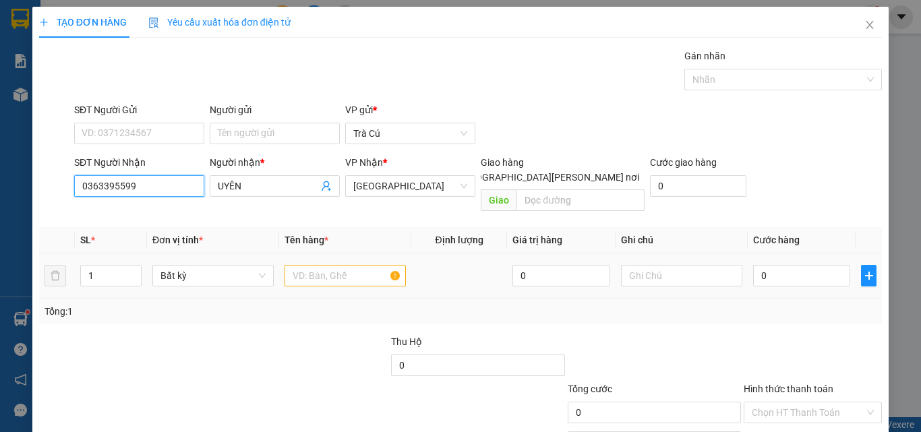
type input "0363395599"
click at [320, 265] on input "text" at bounding box center [345, 276] width 121 height 22
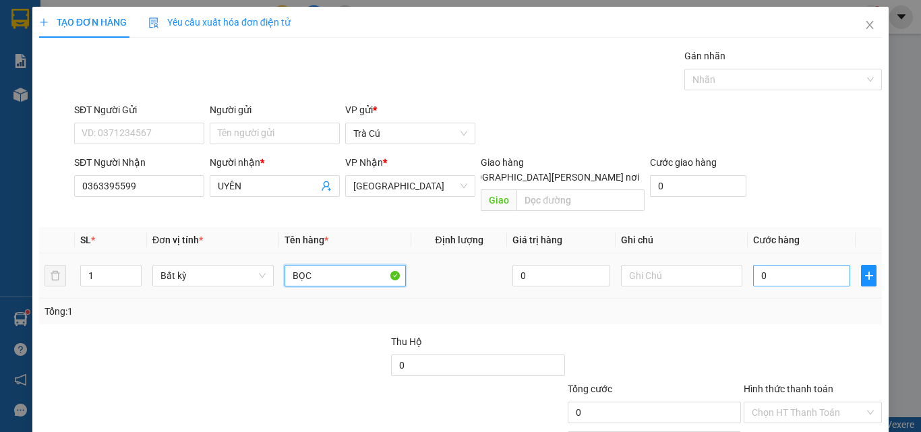
type input "BỌC"
click at [792, 268] on input "0" at bounding box center [801, 276] width 97 height 22
type input "3"
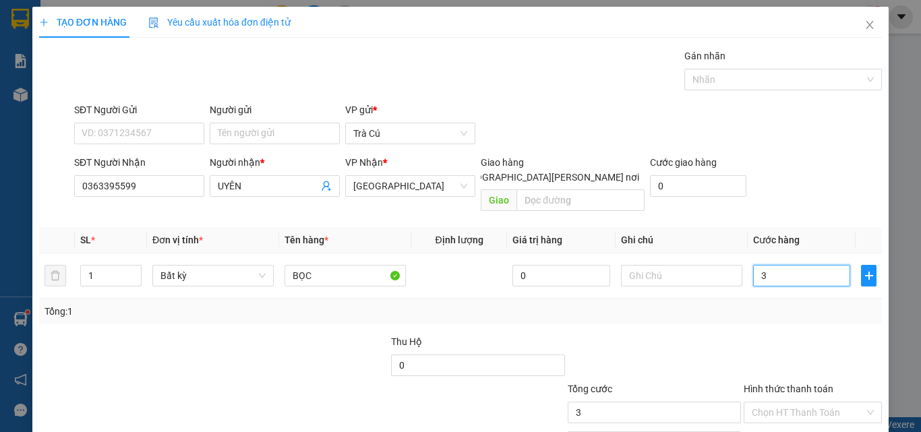
type input "30"
click at [753, 403] on input "Hình thức thanh toán" at bounding box center [808, 413] width 113 height 20
type input "30.000"
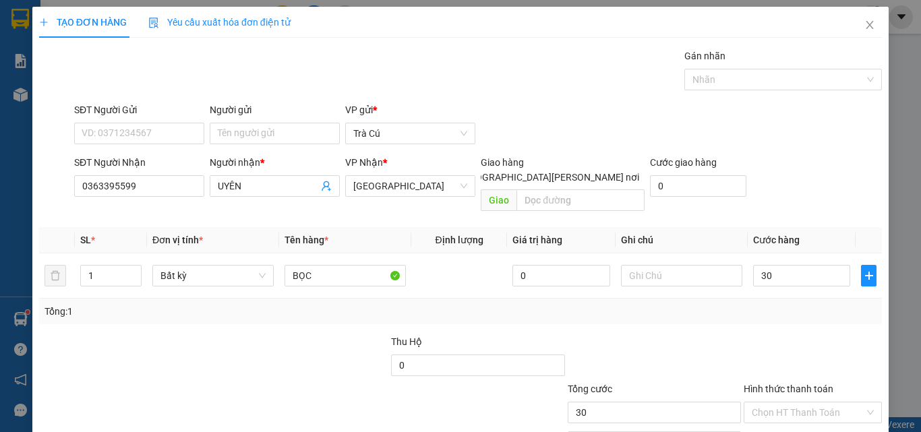
type input "30.000"
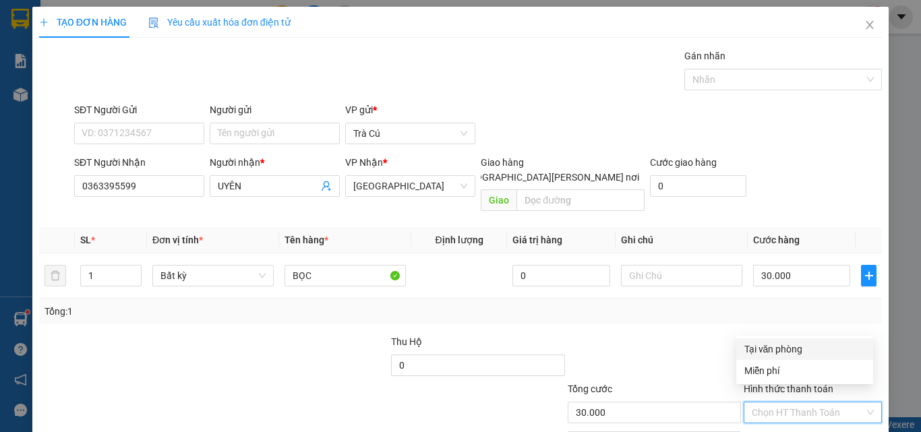
click at [761, 351] on div "Tại văn phòng" at bounding box center [804, 349] width 121 height 15
type input "0"
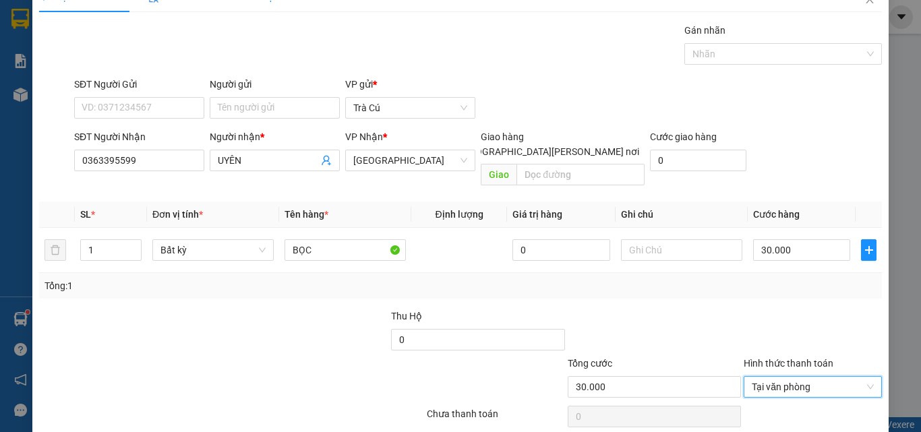
scroll to position [67, 0]
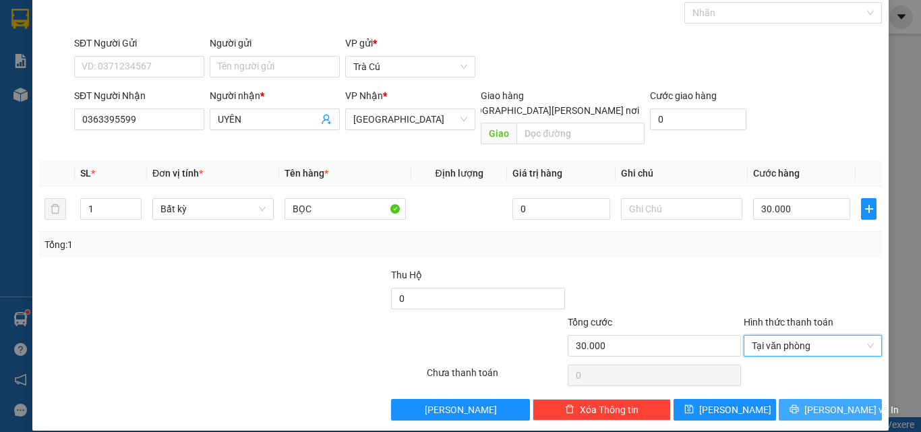
click at [792, 399] on button "[PERSON_NAME] và In" at bounding box center [830, 410] width 103 height 22
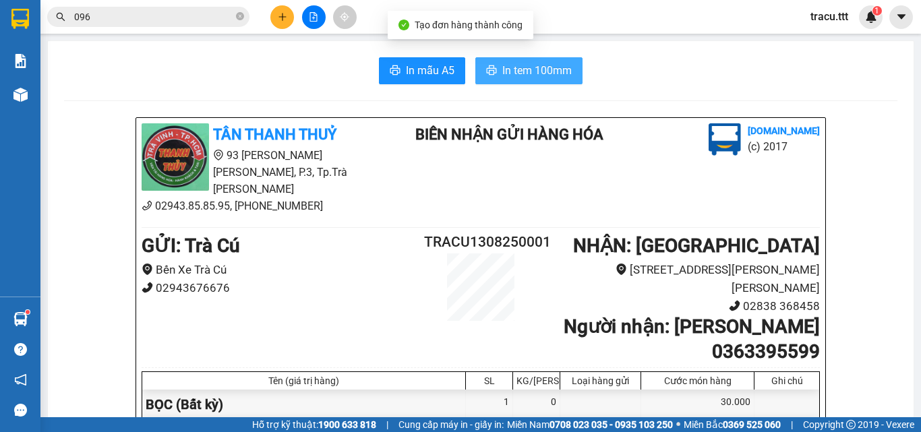
click at [557, 73] on span "In tem 100mm" at bounding box center [536, 70] width 69 height 17
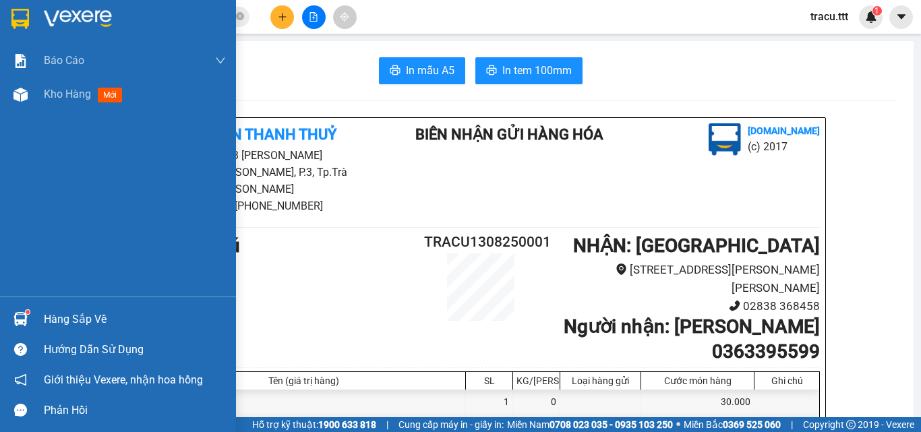
click at [21, 22] on img at bounding box center [20, 19] width 18 height 20
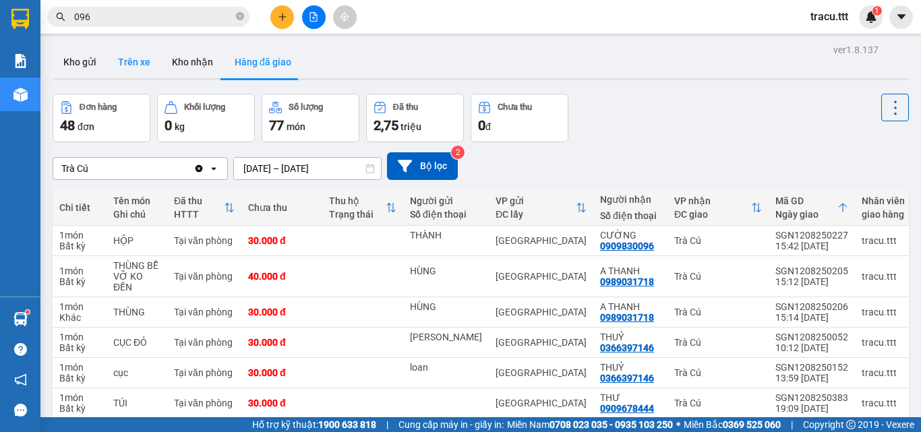
drag, startPoint x: 85, startPoint y: 58, endPoint x: 125, endPoint y: 55, distance: 40.6
click at [85, 59] on button "Kho gửi" at bounding box center [80, 62] width 55 height 32
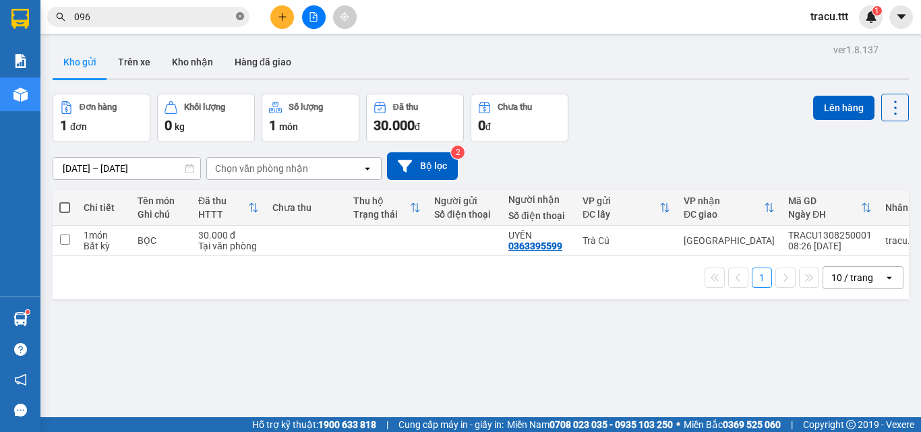
click at [241, 17] on icon "close-circle" at bounding box center [240, 16] width 8 height 8
click at [638, 103] on div "Đơn hàng 1 đơn [PERSON_NAME] 0 kg Số [PERSON_NAME] 1 món Đã thu 30.000 [PERSON_…" at bounding box center [481, 118] width 856 height 49
click at [173, 58] on button "Kho nhận" at bounding box center [192, 62] width 63 height 32
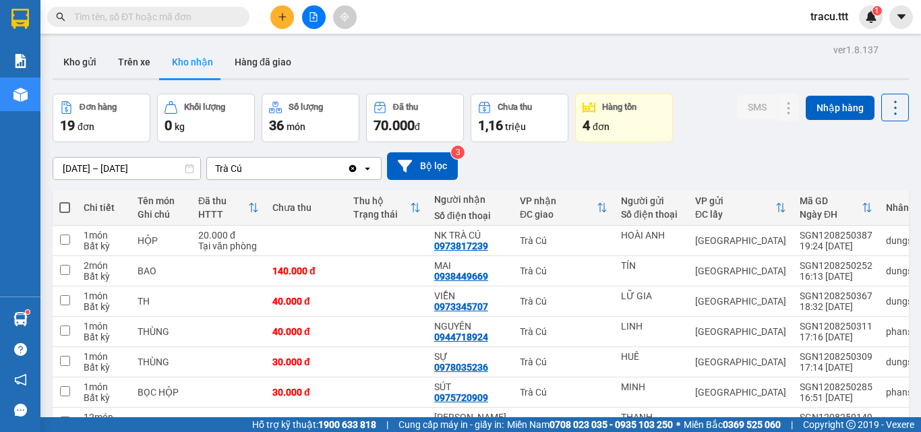
click at [77, 172] on input "[DATE] – [DATE]" at bounding box center [126, 169] width 147 height 22
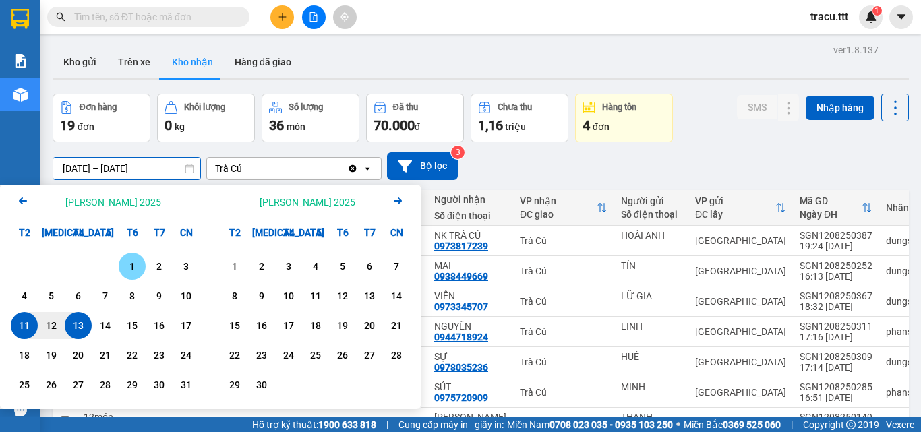
click at [125, 263] on div "1" at bounding box center [132, 266] width 19 height 16
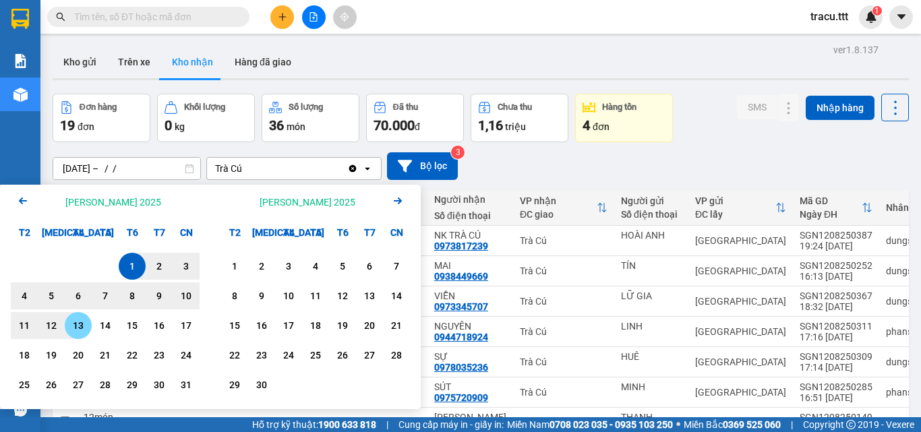
click at [80, 326] on div "13" at bounding box center [78, 326] width 19 height 16
type input "[DATE] – [DATE]"
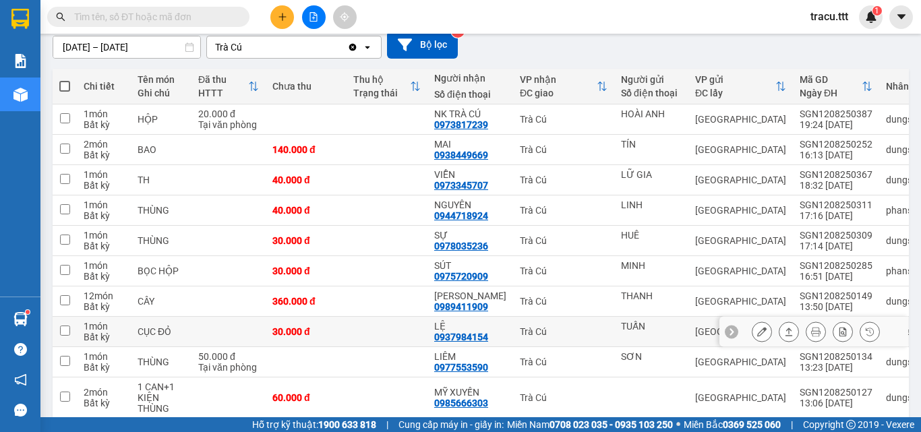
scroll to position [183, 0]
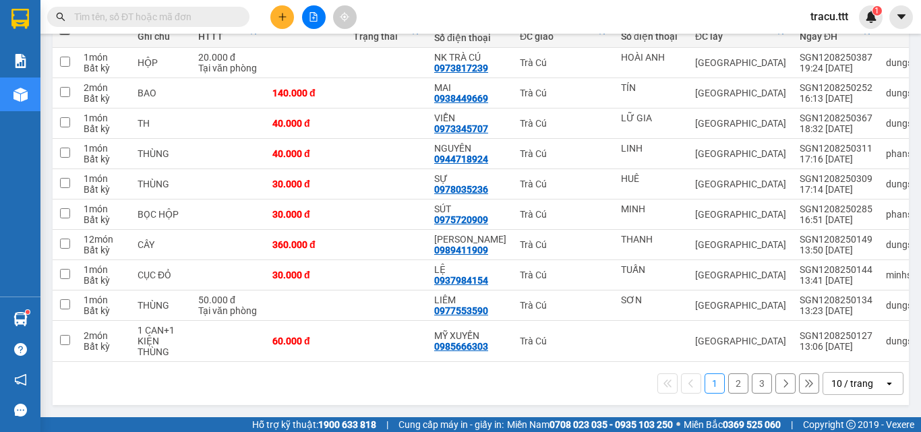
click at [728, 389] on button "2" at bounding box center [738, 384] width 20 height 20
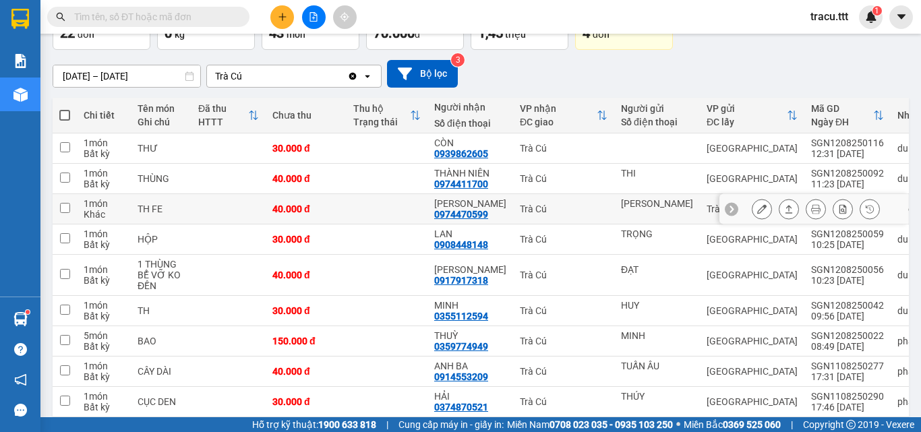
scroll to position [194, 0]
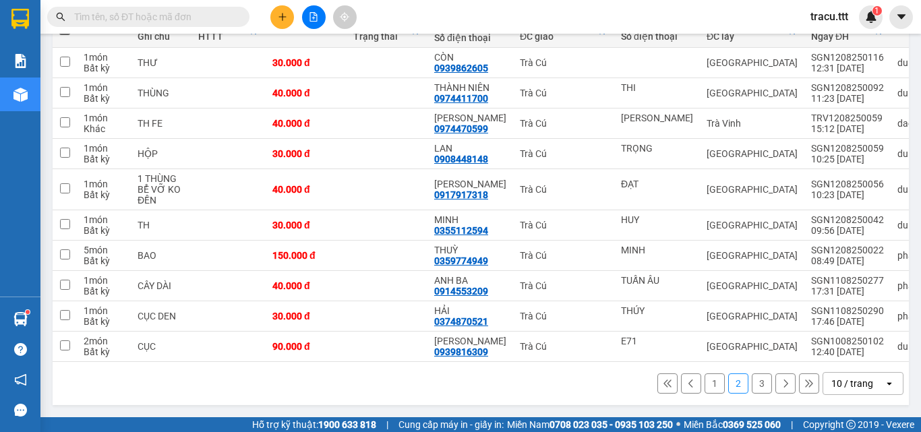
click at [752, 388] on button "3" at bounding box center [762, 384] width 20 height 20
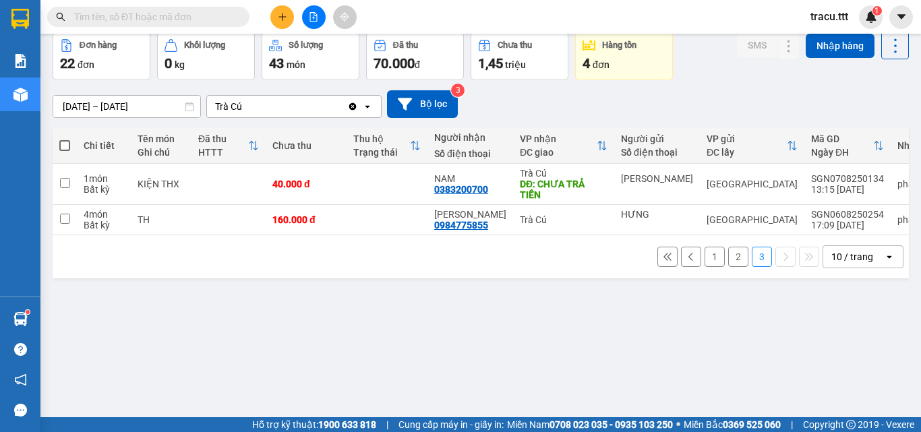
click at [705, 267] on button "1" at bounding box center [715, 257] width 20 height 20
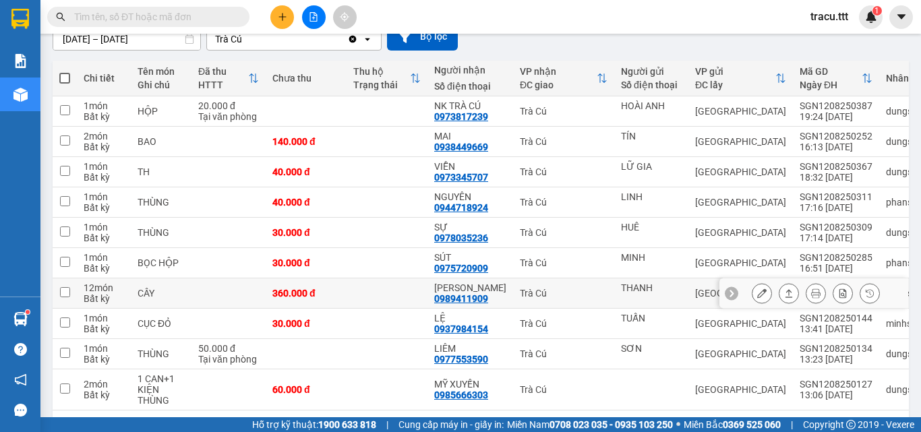
scroll to position [183, 0]
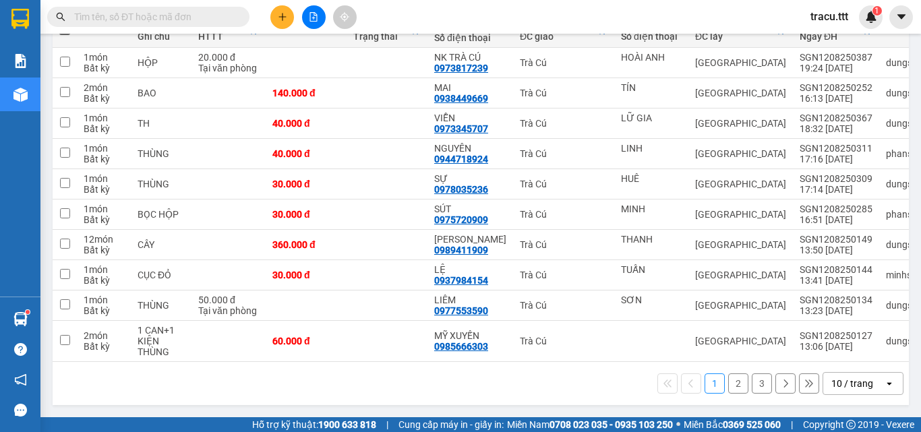
click at [142, 16] on input "text" at bounding box center [153, 16] width 159 height 15
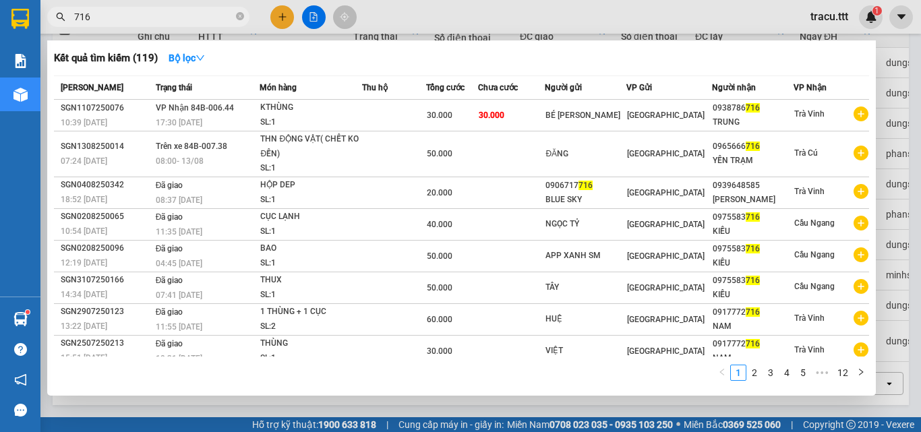
type input "716"
click at [236, 18] on icon "close-circle" at bounding box center [240, 16] width 8 height 8
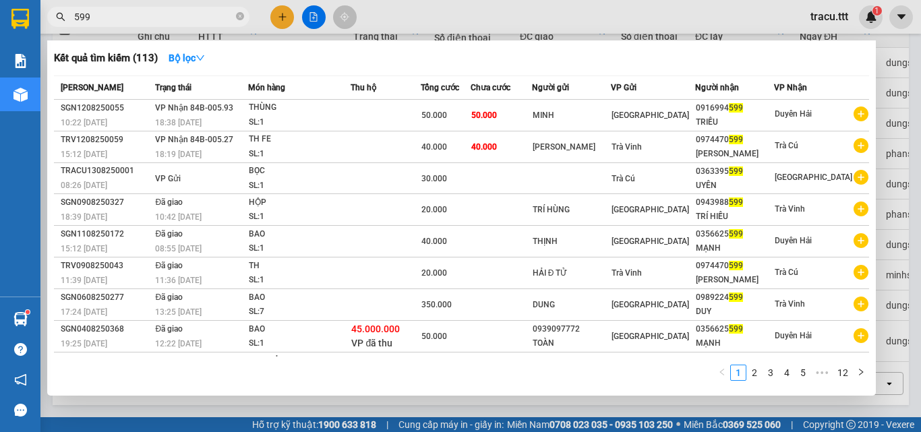
type input "599"
